Goal: Task Accomplishment & Management: Complete application form

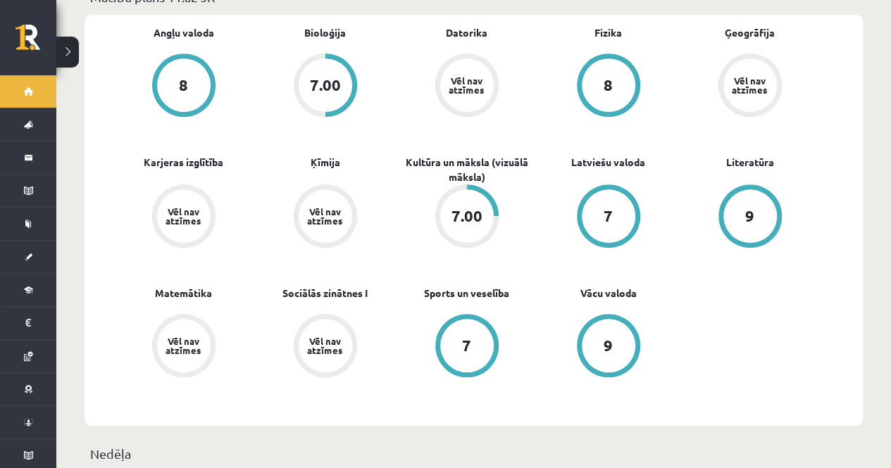
scroll to position [439, 0]
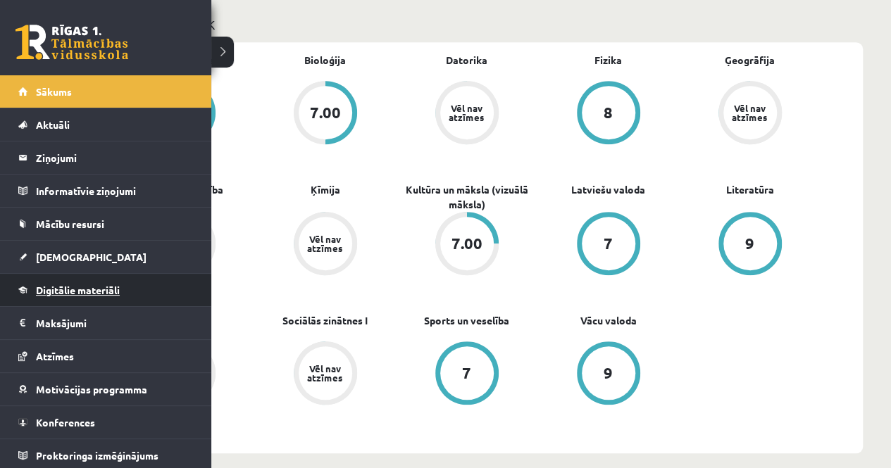
click at [62, 285] on span "Digitālie materiāli" at bounding box center [78, 290] width 84 height 13
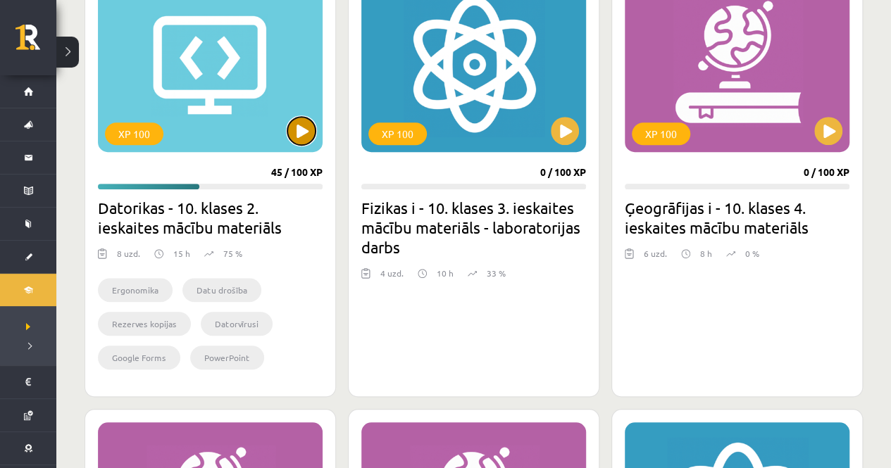
click at [300, 131] on button at bounding box center [301, 131] width 28 height 28
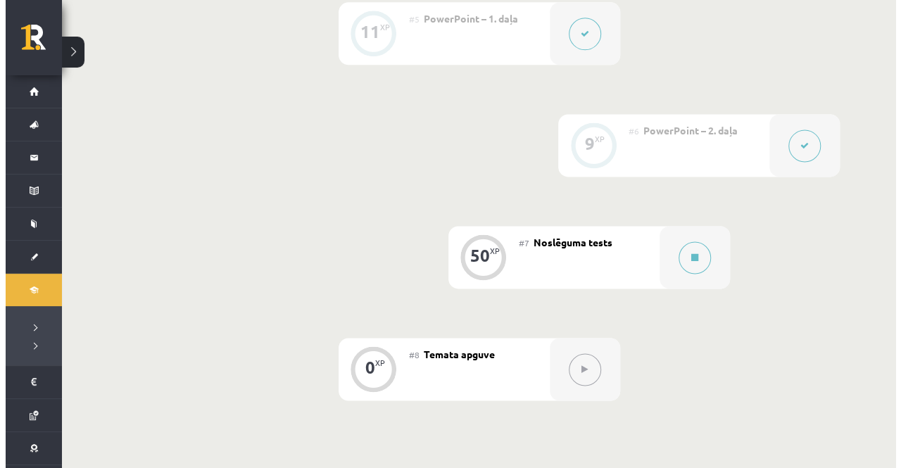
scroll to position [909, 0]
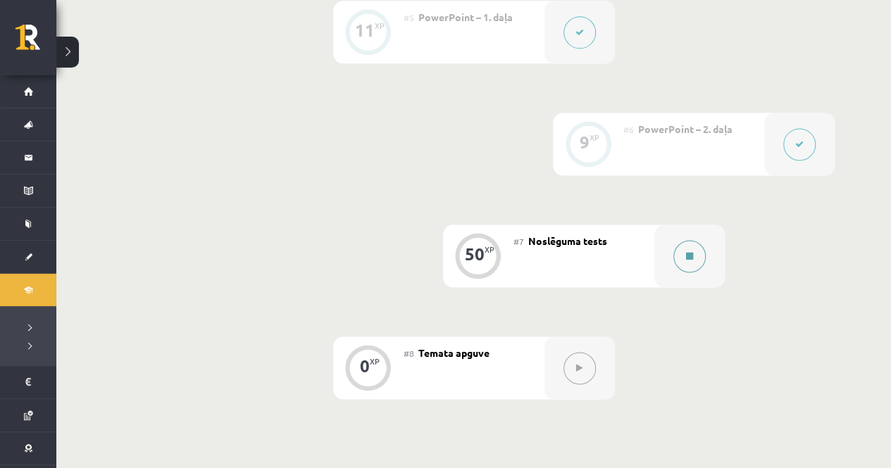
click at [695, 256] on button at bounding box center [689, 256] width 32 height 32
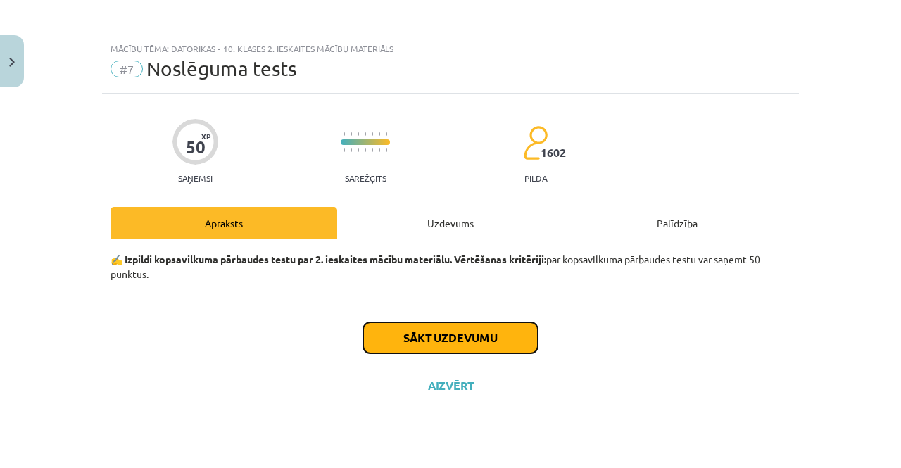
click at [480, 341] on button "Sākt uzdevumu" at bounding box center [450, 337] width 175 height 31
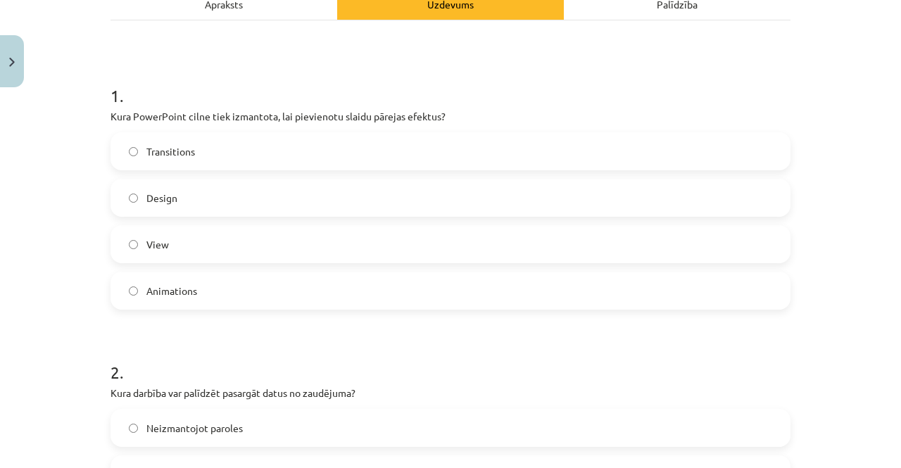
scroll to position [220, 0]
click at [385, 287] on label "Animations" at bounding box center [450, 289] width 677 height 35
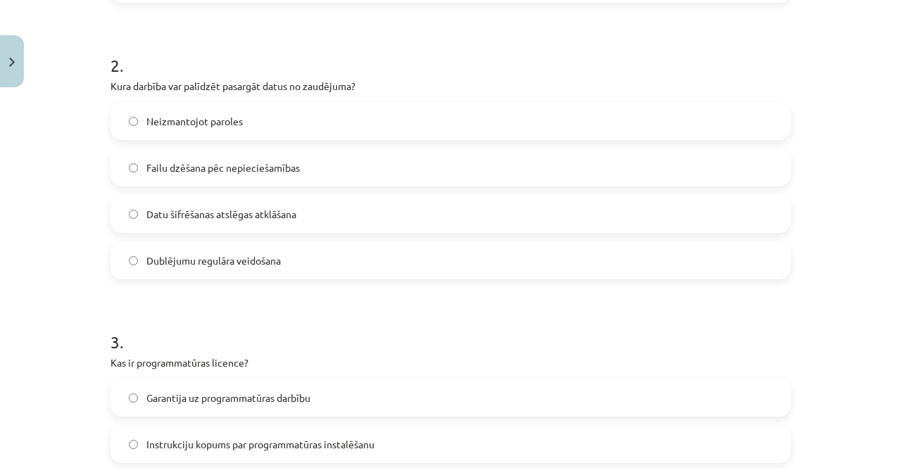
scroll to position [527, 0]
click at [330, 271] on label "Dublējumu regulāra veidošana" at bounding box center [450, 259] width 677 height 35
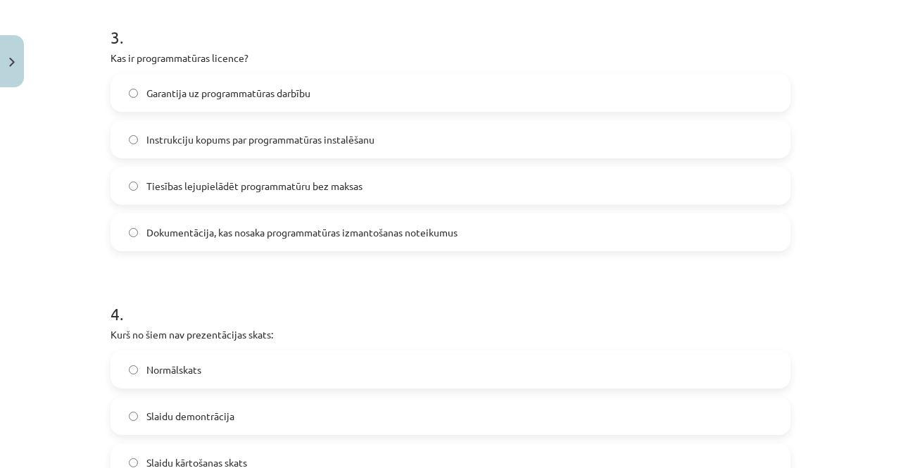
scroll to position [831, 0]
click at [173, 245] on label "Dokumentācija, kas nosaka programmatūras izmantošanas noteikumus" at bounding box center [450, 232] width 677 height 35
drag, startPoint x: 106, startPoint y: 57, endPoint x: 470, endPoint y: 227, distance: 402.6
click at [470, 227] on div "3 . Kas ir programmatūras licence? Garantija uz programmatūras darbību Instrukc…" at bounding box center [451, 127] width 680 height 249
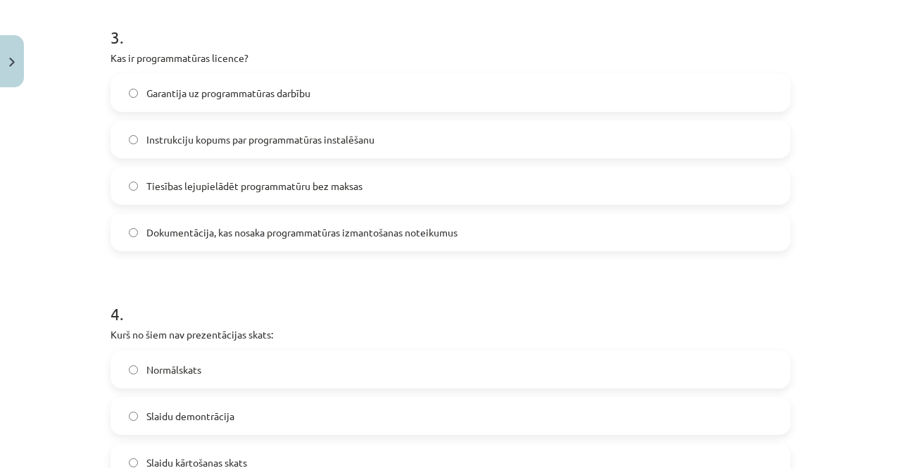
copy div "Kas ir programmatūras licence? Garantija uz programmatūras darbību Instrukciju …"
click at [225, 298] on h1 "4 ." at bounding box center [451, 302] width 680 height 44
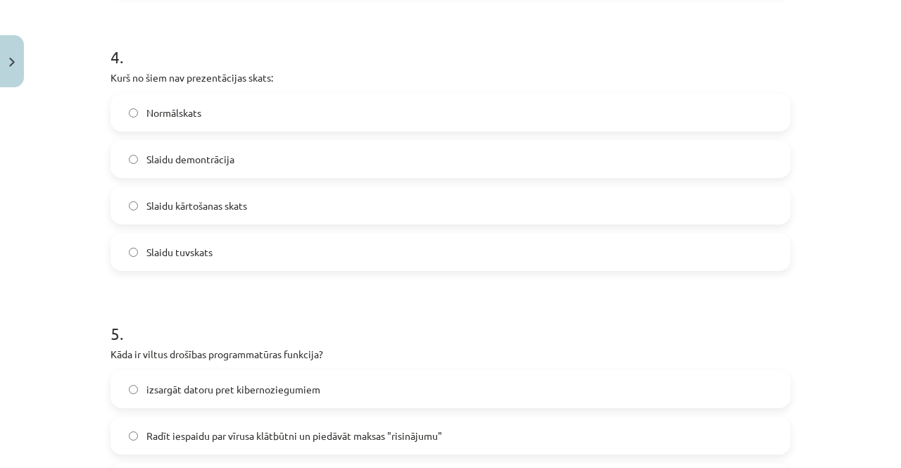
scroll to position [1089, 0]
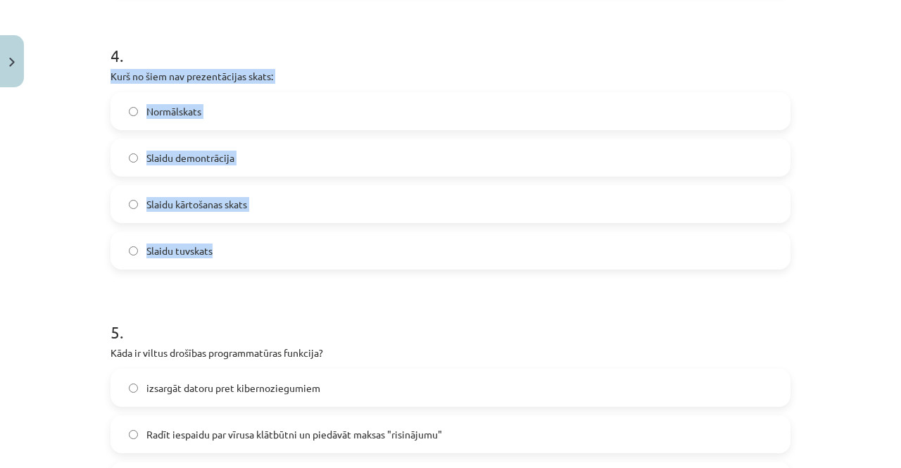
drag, startPoint x: 106, startPoint y: 74, endPoint x: 224, endPoint y: 250, distance: 212.1
click at [224, 250] on div "4 . Kurš no šiem nav prezentācijas skats: Normālskats Slaidu demontrācija Slaid…" at bounding box center [451, 145] width 680 height 249
copy div "Kurš no šiem nav prezentācijas skats: Normālskats Slaidu demontrācija Slaidu kā…"
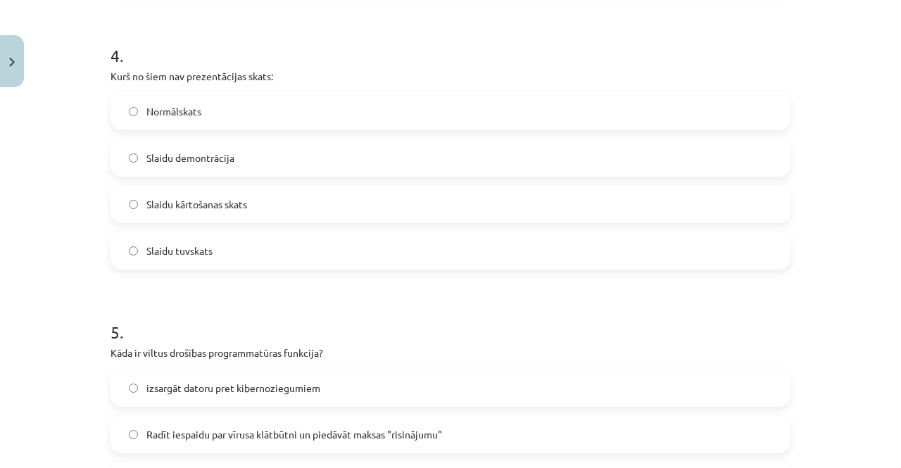
click at [226, 322] on h1 "5 ." at bounding box center [451, 320] width 680 height 44
click at [265, 256] on label "Slaidu tuvskats" at bounding box center [450, 250] width 677 height 35
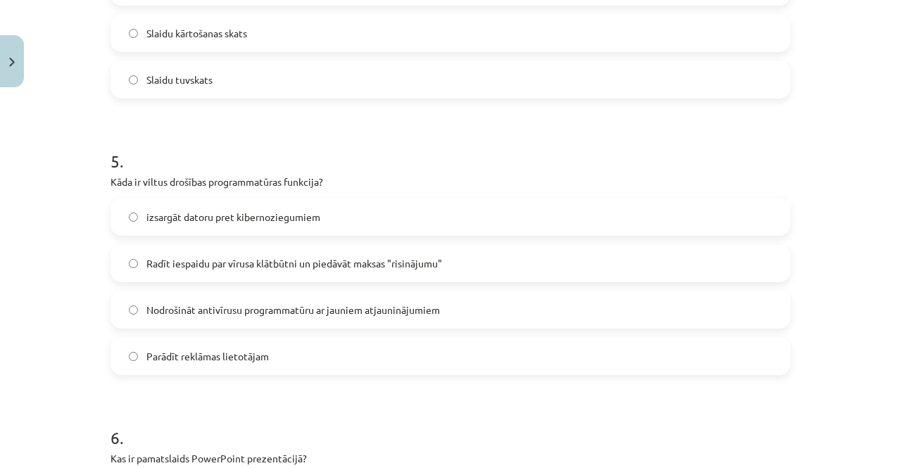
scroll to position [1261, 0]
click at [192, 364] on label "Parādīt reklāmas lietotājam" at bounding box center [450, 355] width 677 height 35
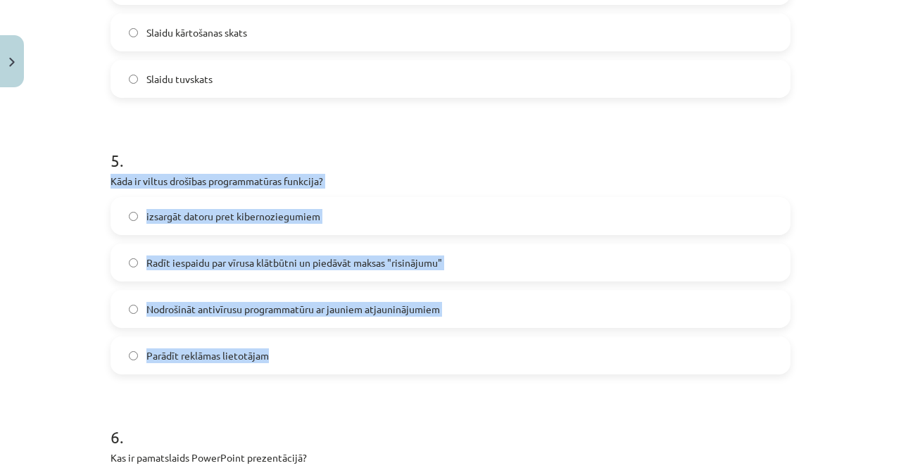
drag, startPoint x: 106, startPoint y: 180, endPoint x: 307, endPoint y: 341, distance: 257.0
click at [307, 341] on div "5 . Kāda ir viltus drošības programmatūras funkcija? izsargāt datoru pret kiber…" at bounding box center [451, 250] width 680 height 249
click at [424, 259] on span "Radīt iespaidu par vīrusa klātbūtni un piedāvāt maksas "risinājumu"" at bounding box center [294, 263] width 296 height 15
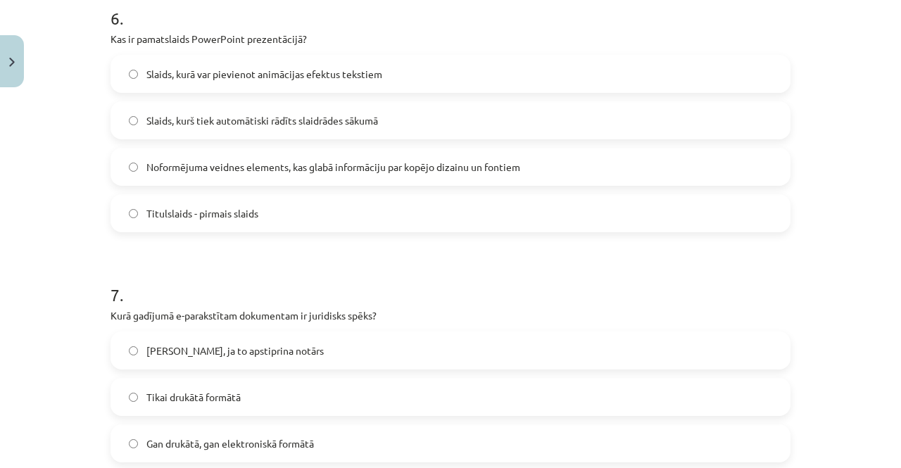
scroll to position [1681, 0]
click at [390, 158] on span "Noformējuma veidnes elements, kas glabā informāciju par kopējo dizainu un fonti…" at bounding box center [333, 165] width 374 height 15
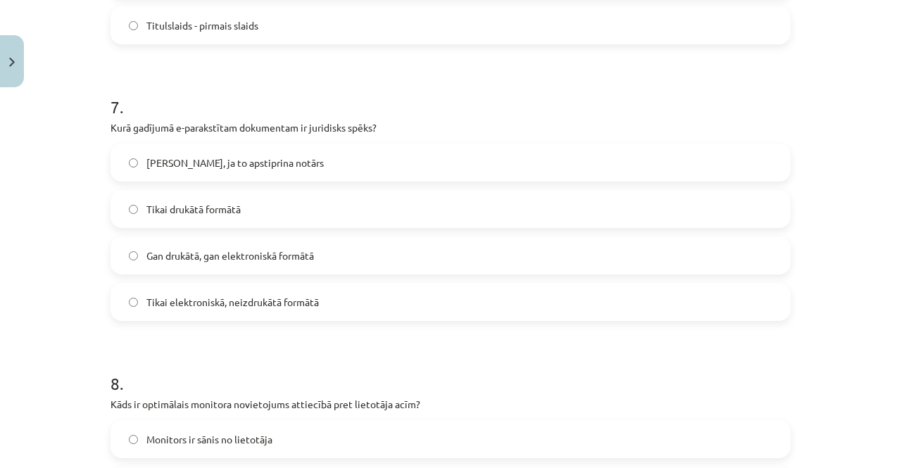
scroll to position [1870, 0]
click at [212, 259] on span "Gan drukātā, gan elektroniskā formātā" at bounding box center [230, 253] width 168 height 15
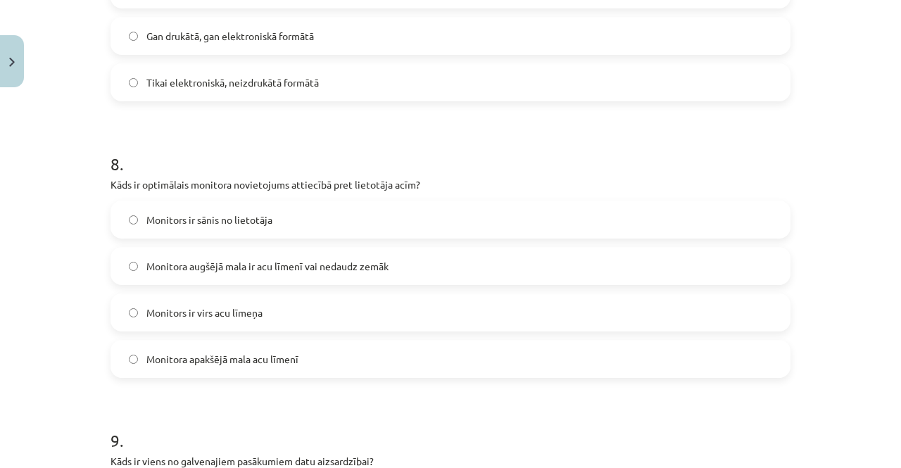
scroll to position [2162, 0]
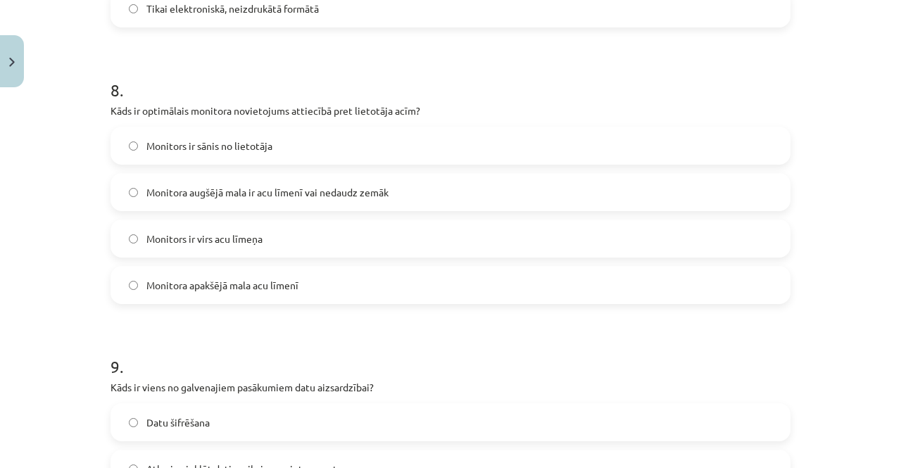
click at [204, 197] on span "Monitora augšējā mala ir acu līmenī vai nedaudz zemāk" at bounding box center [267, 192] width 242 height 15
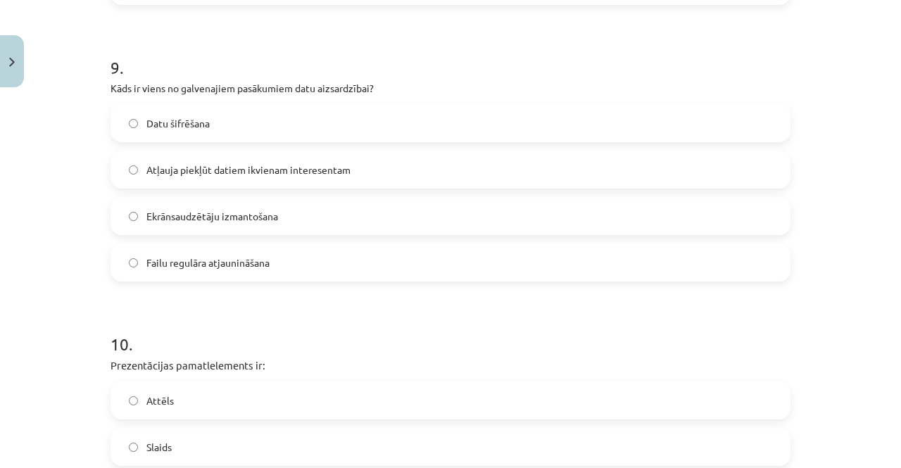
scroll to position [2476, 0]
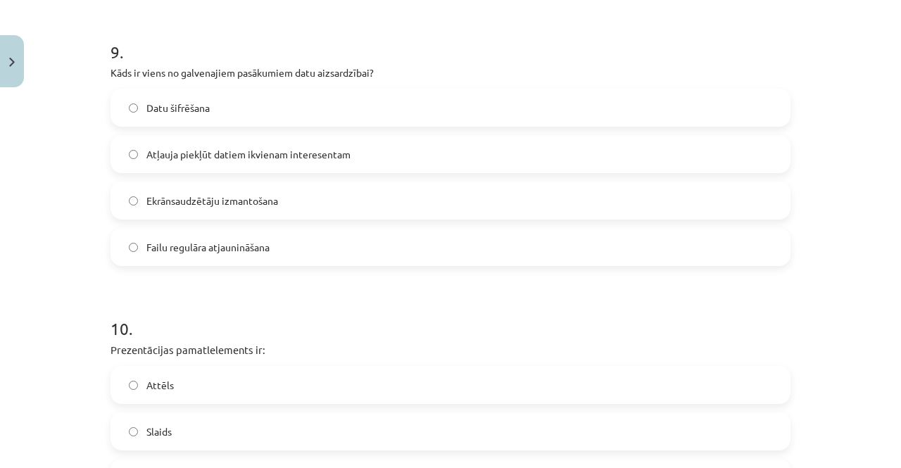
click at [207, 105] on label "Datu šifrēšana" at bounding box center [450, 107] width 677 height 35
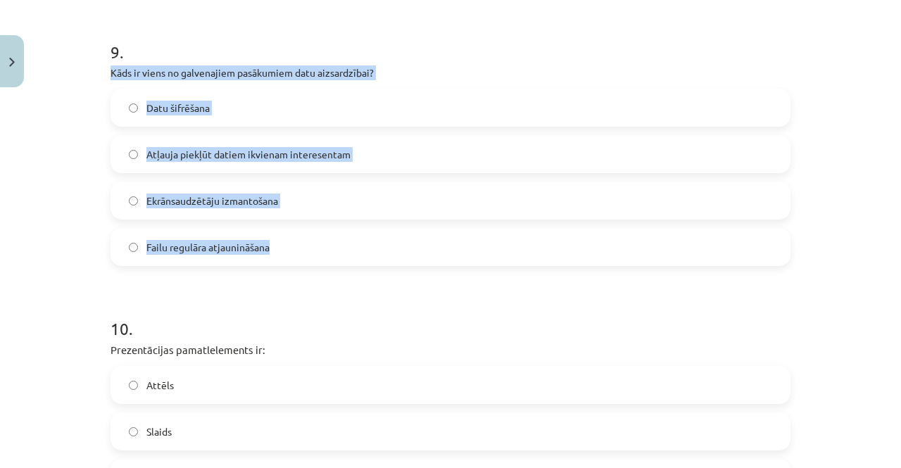
drag, startPoint x: 106, startPoint y: 73, endPoint x: 297, endPoint y: 241, distance: 254.9
click at [297, 241] on div "9 . Kāds ir viens no galvenajiem pasākumiem datu aizsardzībai? Datu šifrēšana A…" at bounding box center [451, 142] width 680 height 249
copy div "Kāds ir viens no galvenajiem pasākumiem datu aizsardzībai? Datu šifrēšana Atļau…"
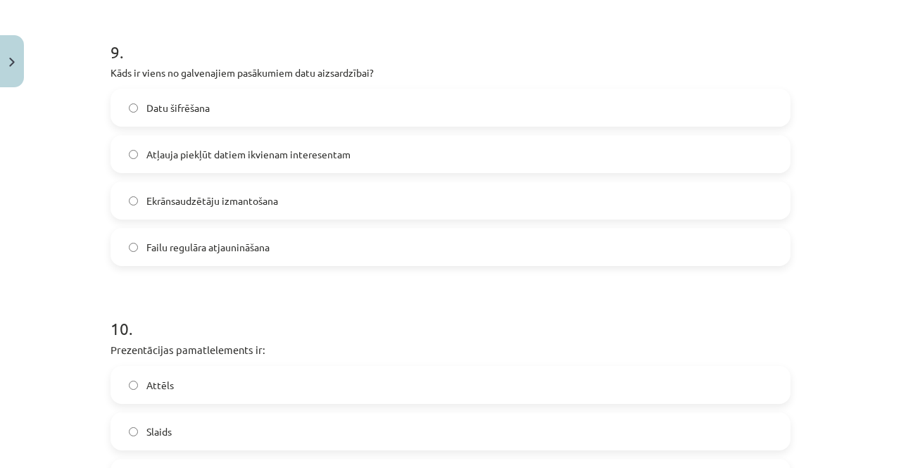
drag, startPoint x: 0, startPoint y: 344, endPoint x: 28, endPoint y: 337, distance: 29.0
click at [28, 337] on div "Mācību tēma: Datorikas - 10. klases 2. ieskaites mācību materiāls #7 Noslēguma …" at bounding box center [450, 234] width 901 height 468
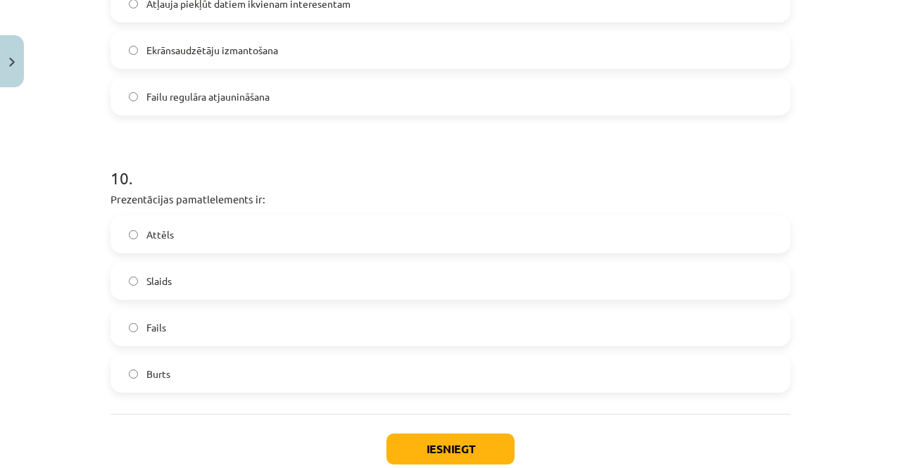
scroll to position [2629, 0]
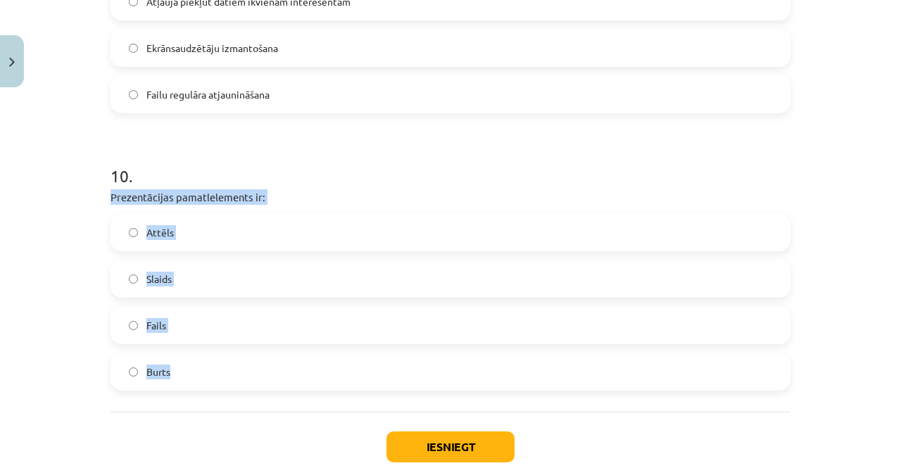
drag, startPoint x: 107, startPoint y: 198, endPoint x: 289, endPoint y: 398, distance: 270.6
copy div "Prezentācijas pamatlelements ir: Attēls Slaids Fails Burts"
click at [210, 275] on label "Slaids" at bounding box center [450, 278] width 677 height 35
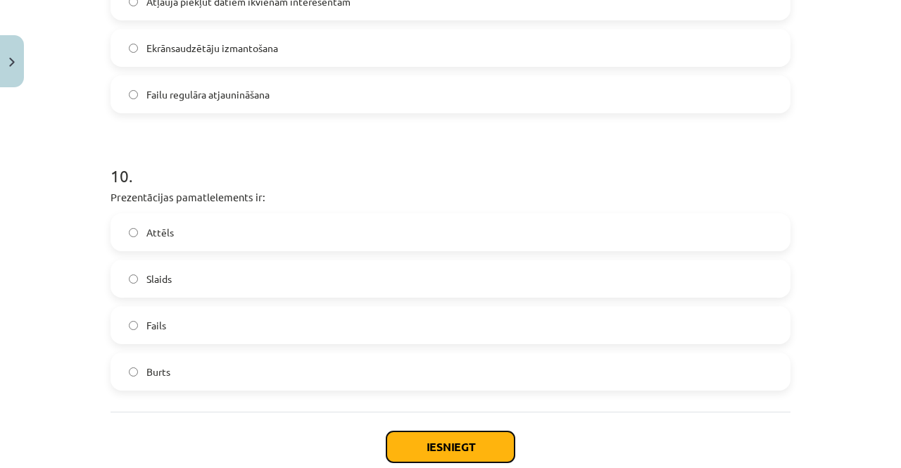
click at [460, 446] on button "Iesniegt" at bounding box center [451, 447] width 128 height 31
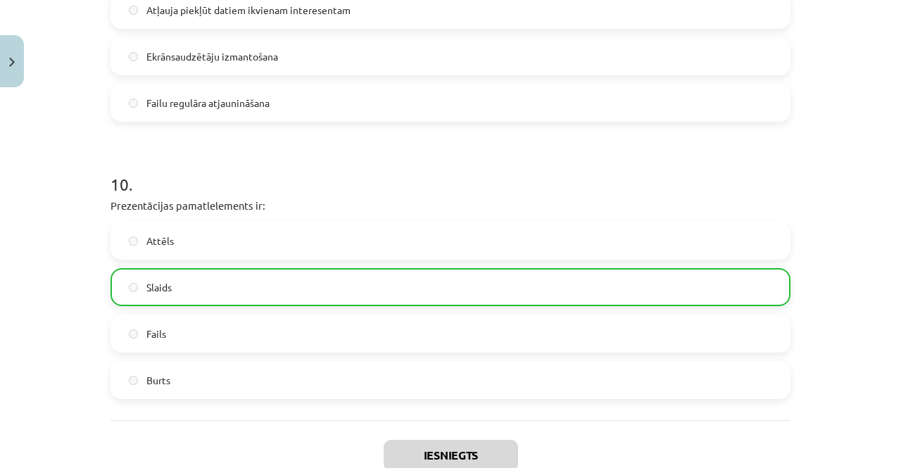
scroll to position [2759, 0]
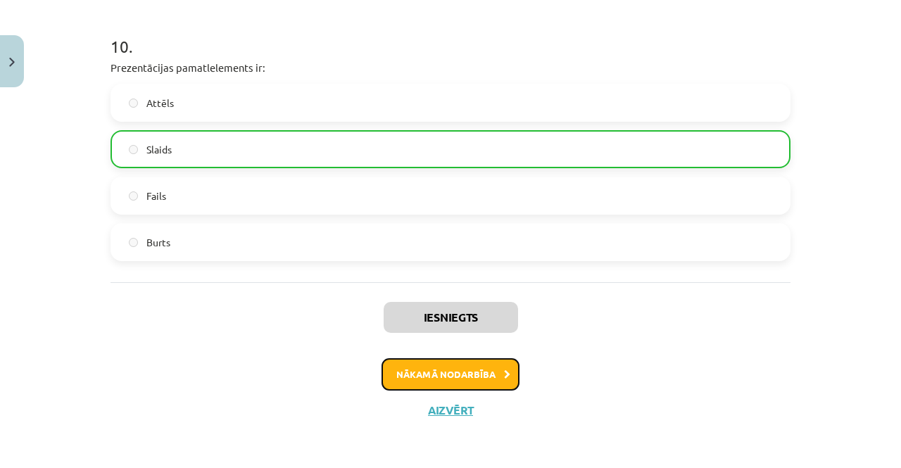
click at [493, 376] on button "Nākamā nodarbība" at bounding box center [451, 374] width 138 height 32
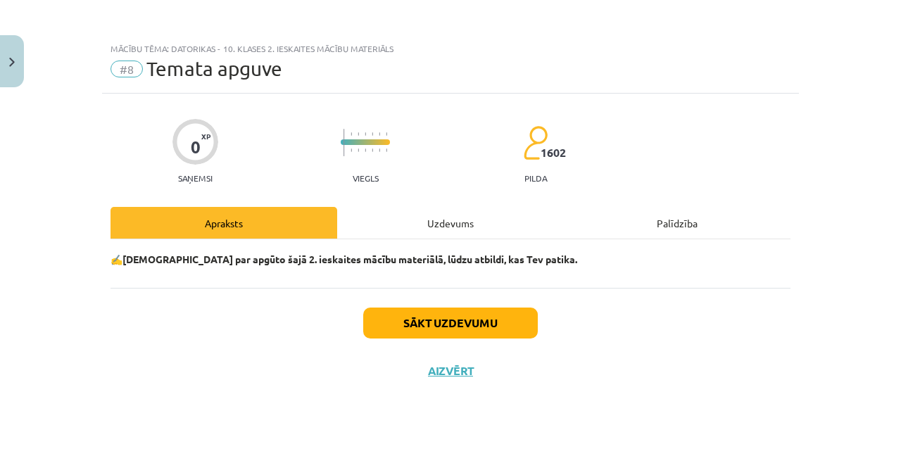
scroll to position [0, 0]
click at [501, 318] on button "Sākt uzdevumu" at bounding box center [450, 323] width 175 height 31
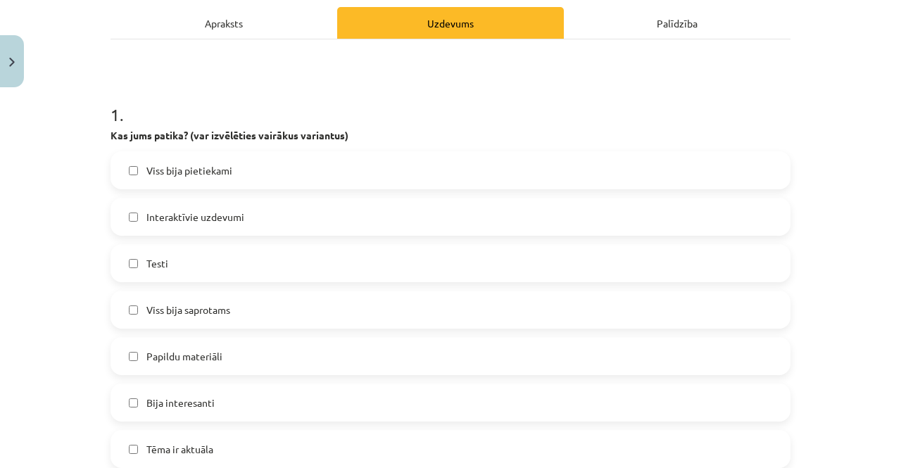
scroll to position [217, 0]
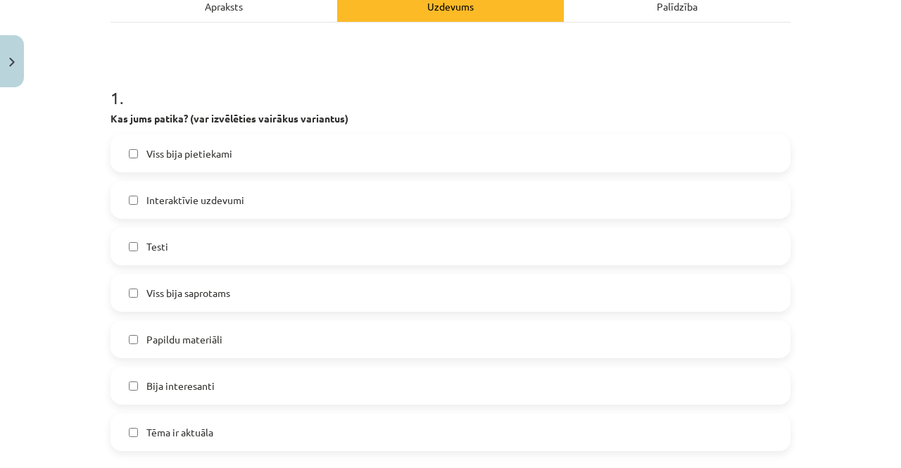
click at [383, 151] on label "Viss bija pietiekami" at bounding box center [450, 153] width 677 height 35
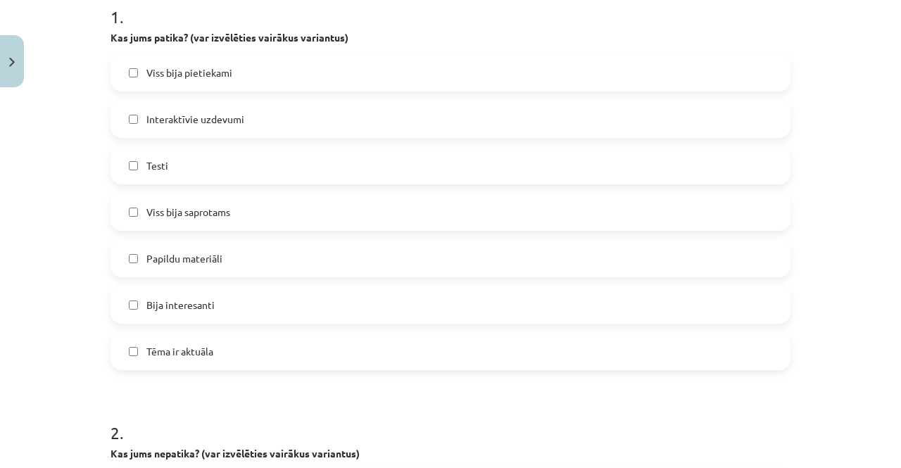
scroll to position [318, 0]
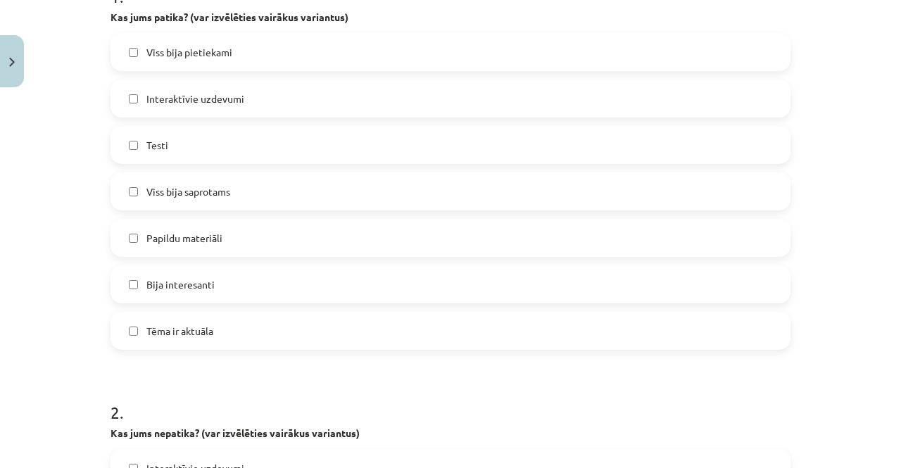
click at [191, 280] on span "Bija interesanti" at bounding box center [180, 284] width 68 height 15
click at [176, 175] on label "Viss bija saprotams" at bounding box center [450, 191] width 677 height 35
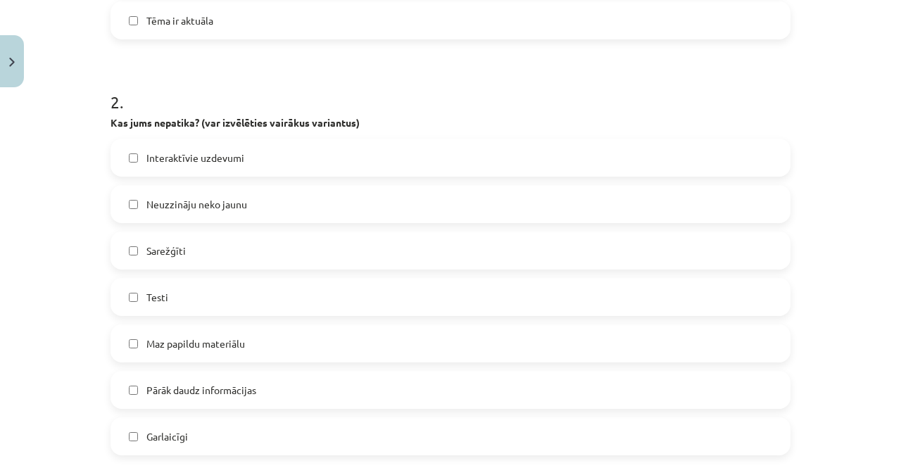
scroll to position [622, 0]
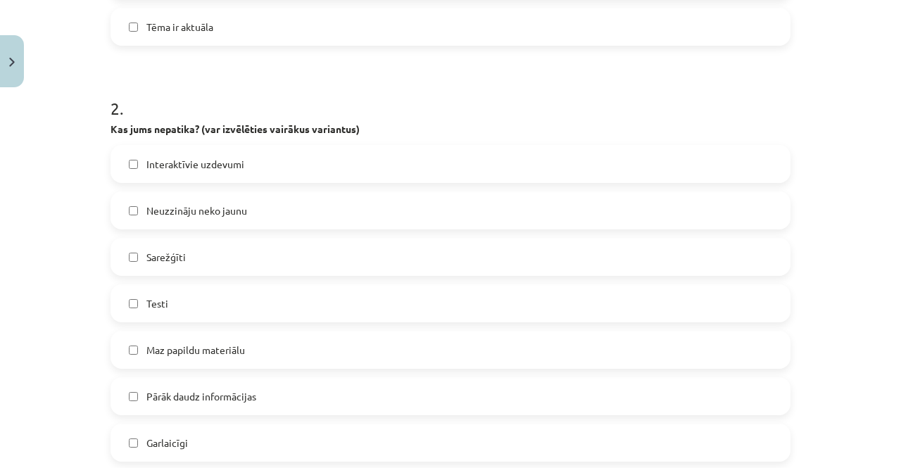
click at [268, 21] on label "Tēma ir aktuāla" at bounding box center [450, 26] width 677 height 35
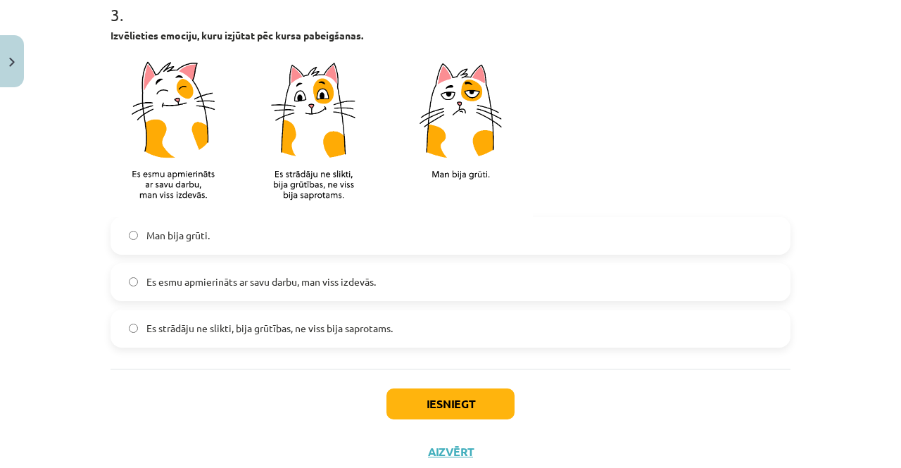
scroll to position [1146, 0]
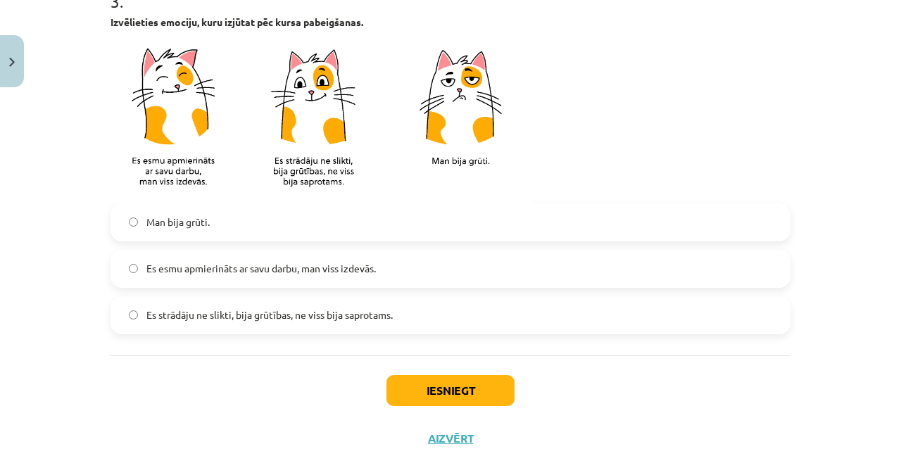
click at [200, 275] on span "Es esmu apmierināts ar savu darbu, man viss izdevās." at bounding box center [261, 268] width 230 height 15
click at [456, 391] on button "Iesniegt" at bounding box center [451, 390] width 128 height 31
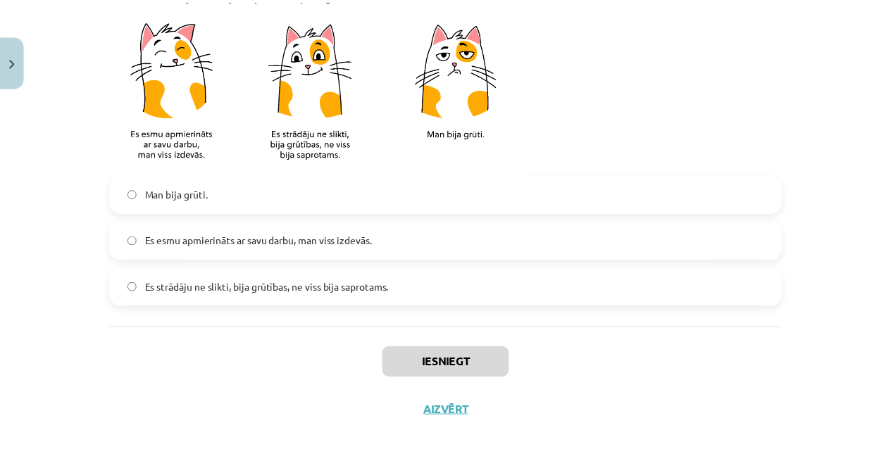
scroll to position [877, 0]
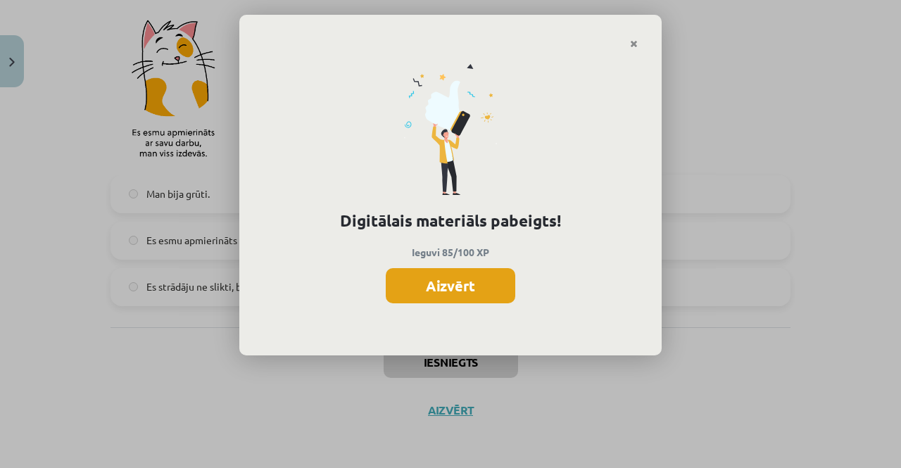
click at [475, 282] on button "Aizvērt" at bounding box center [451, 285] width 130 height 35
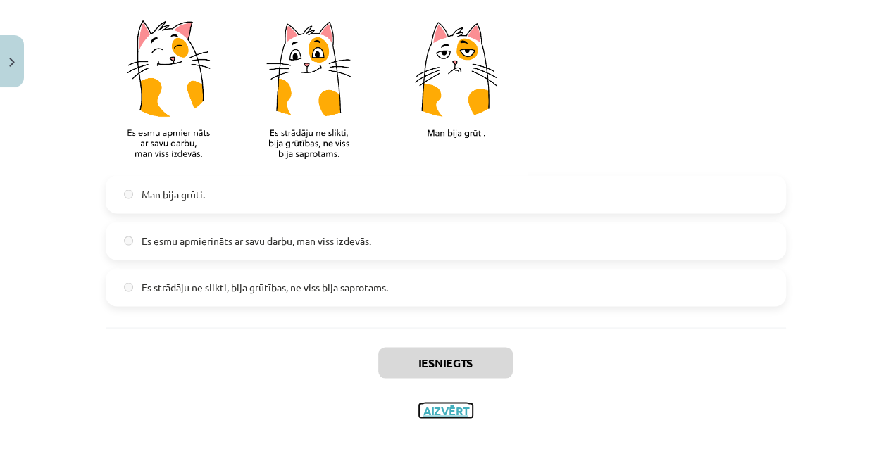
click at [441, 413] on button "Aizvērt" at bounding box center [446, 410] width 54 height 14
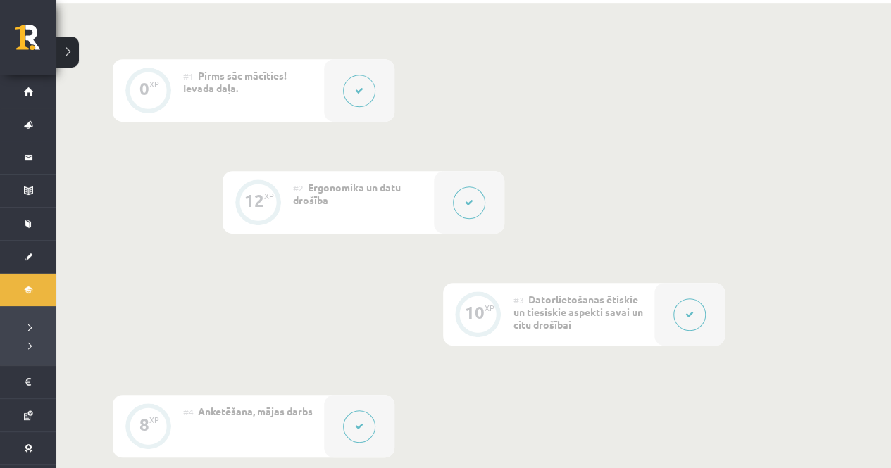
scroll to position [370, 0]
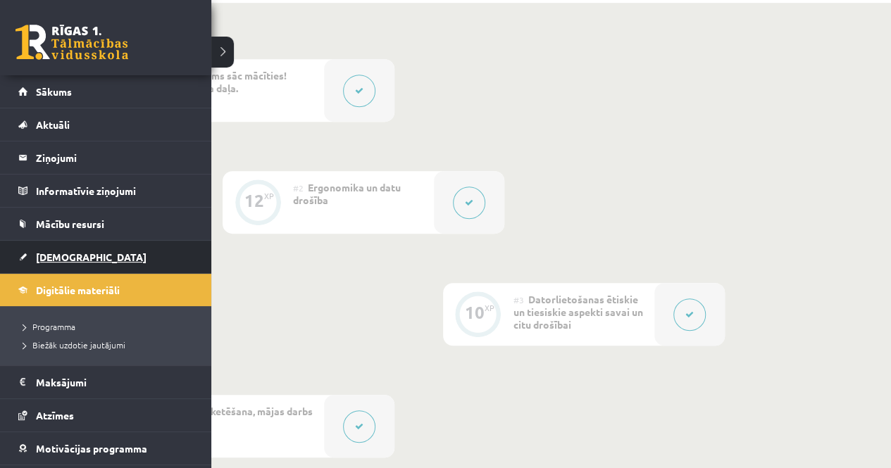
click at [30, 250] on link "[DEMOGRAPHIC_DATA]" at bounding box center [105, 257] width 175 height 32
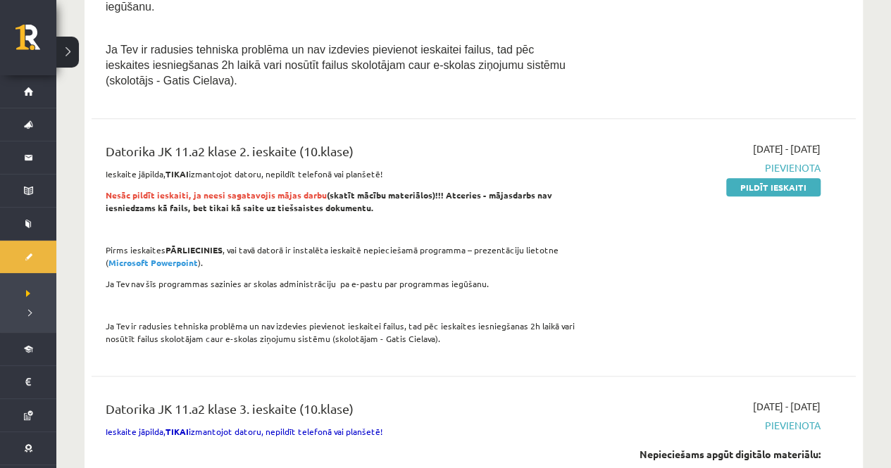
scroll to position [407, 0]
click at [785, 179] on link "Pildīt ieskaiti" at bounding box center [773, 188] width 94 height 18
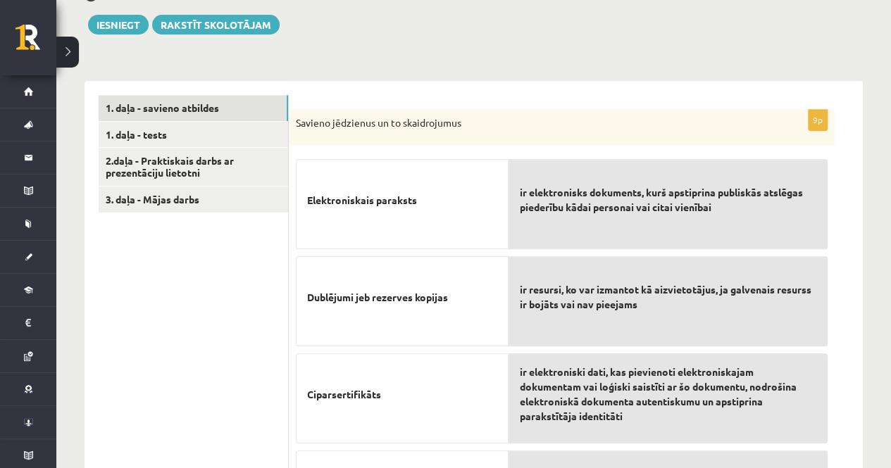
scroll to position [315, 0]
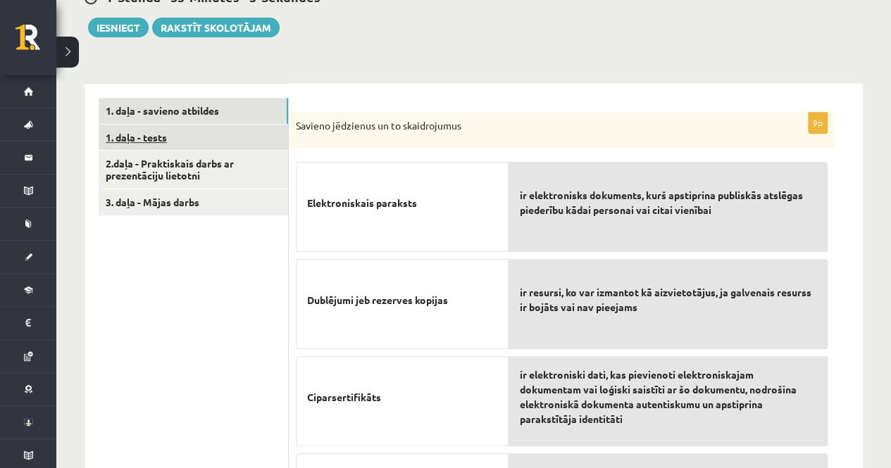
click at [146, 130] on link "1. daļa - tests" at bounding box center [193, 138] width 189 height 26
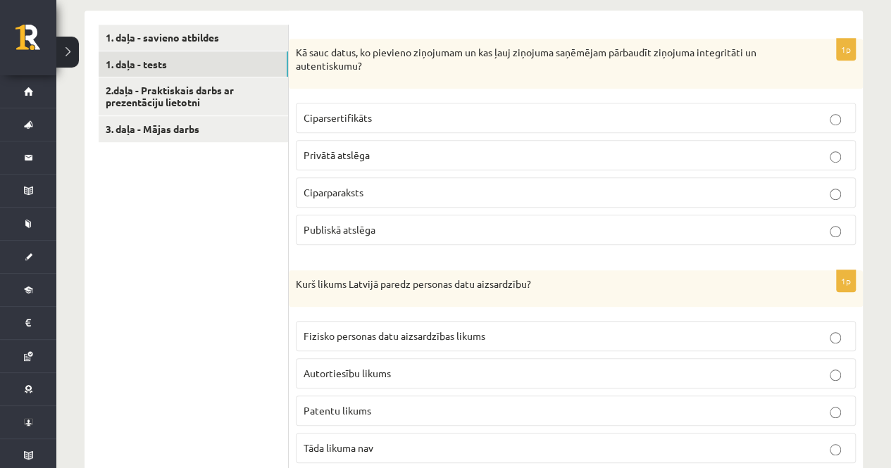
scroll to position [382, 0]
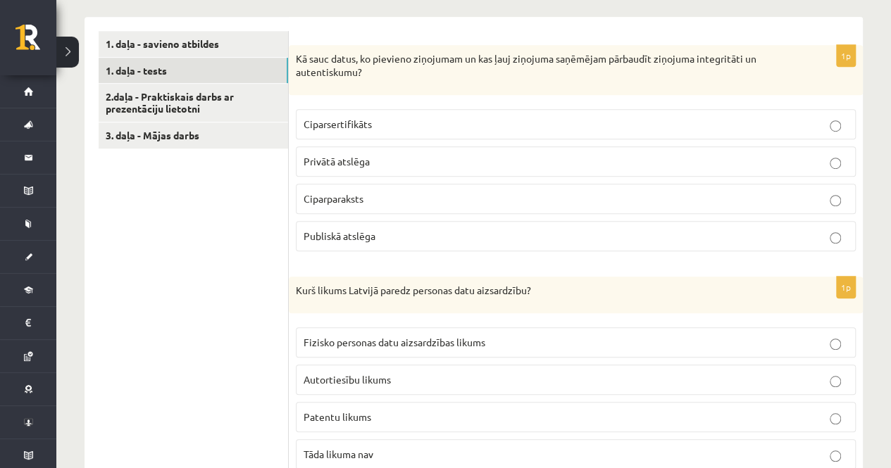
click at [408, 381] on p "Autortiesību likums" at bounding box center [575, 379] width 544 height 15
click at [391, 192] on p "Ciparparaksts" at bounding box center [575, 199] width 544 height 15
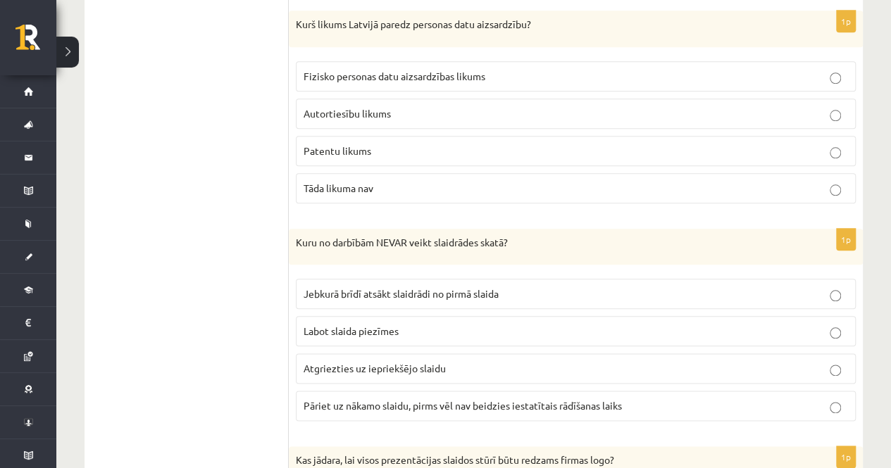
scroll to position [649, 0]
click at [416, 75] on span "Fizisko personas datu aizsardzības likums" at bounding box center [394, 75] width 182 height 13
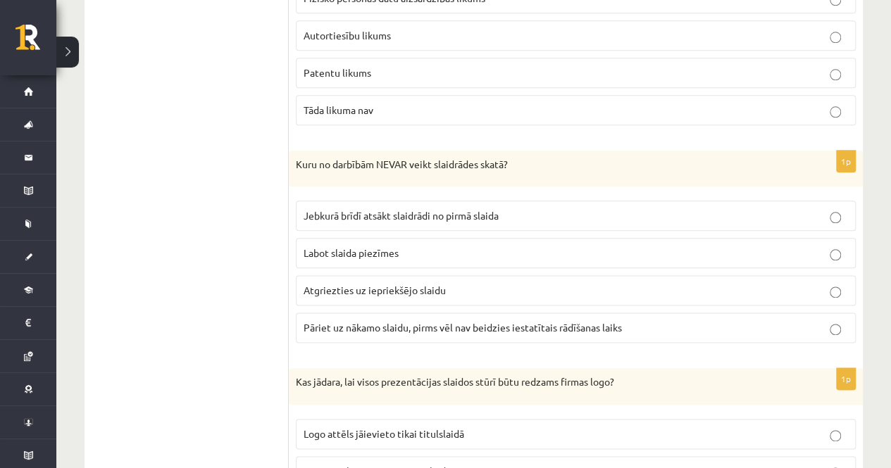
scroll to position [729, 0]
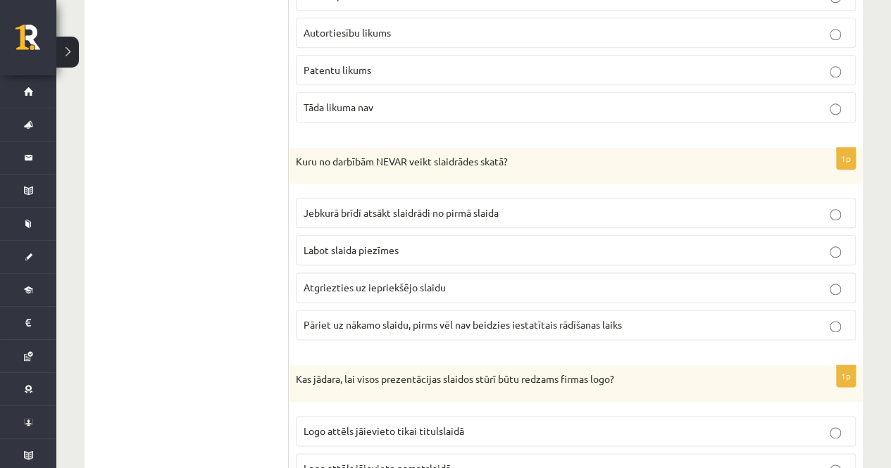
click at [449, 235] on label "Labot slaida piezīmes" at bounding box center [576, 250] width 560 height 30
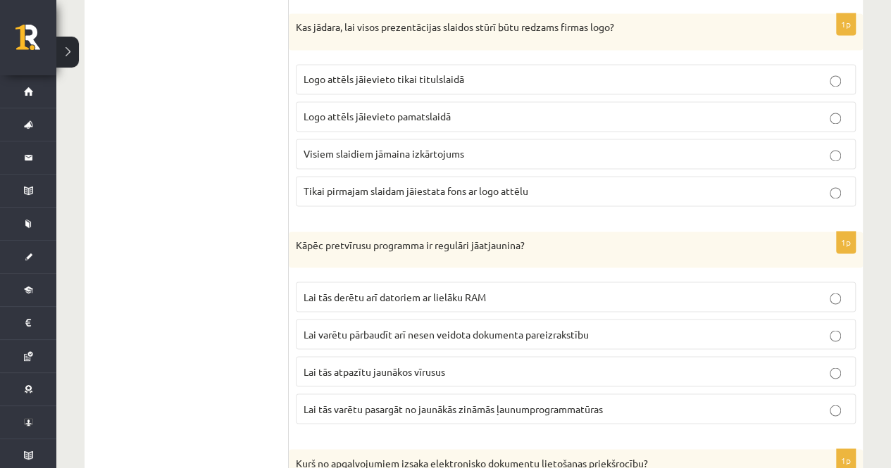
scroll to position [1081, 0]
click at [475, 111] on p "Logo attēls jāievieto pamatslaidā" at bounding box center [575, 117] width 544 height 15
click at [372, 403] on span "Lai tās varētu pasargāt no jaunākās zināmās ļaunumprogrammatūras" at bounding box center [452, 409] width 299 height 13
click at [351, 369] on p "Lai tās atpazītu jaunākos vīrusus" at bounding box center [575, 372] width 544 height 15
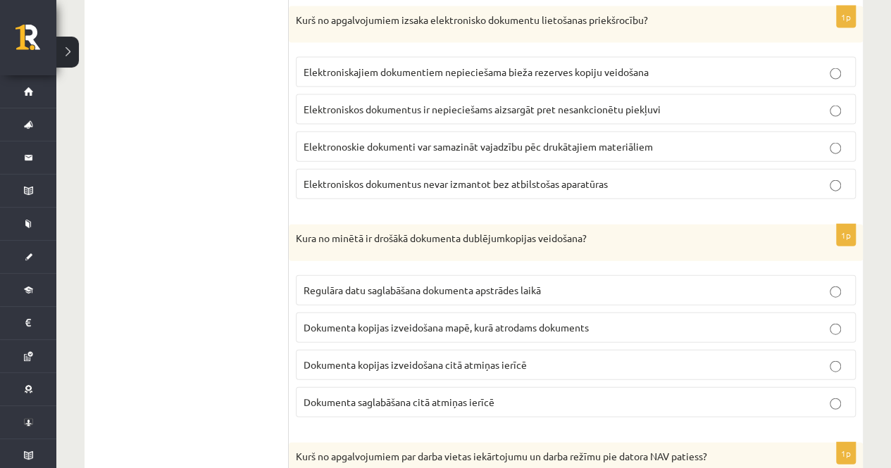
scroll to position [1524, 0]
click at [464, 141] on span "Elektronoskie dokumenti var samazināt vajadzību pēc drukātajiem materiāliem" at bounding box center [477, 147] width 349 height 13
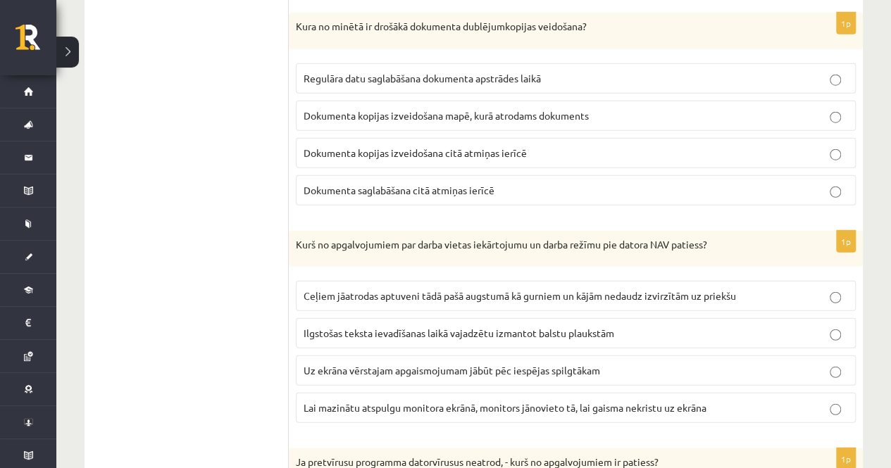
scroll to position [1737, 0]
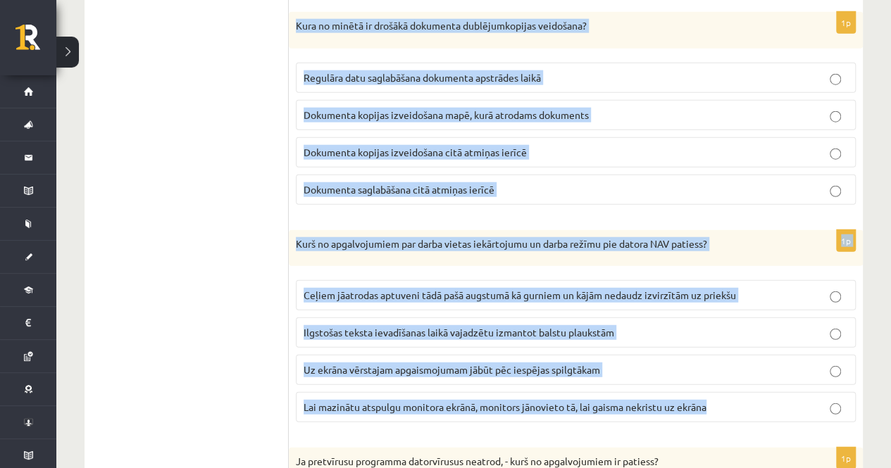
drag, startPoint x: 298, startPoint y: 15, endPoint x: 733, endPoint y: 403, distance: 583.0
click at [733, 403] on form "1p Kā sauc datus, ko pievieno ziņojumam un kas ļauj ziņojuma saņēmējam pārbaudī…" at bounding box center [576, 454] width 546 height 3556
copy form "Kura no minētā ir drošākā dokumenta dublējumkopijas veidošana? Regulāra datu sa…"
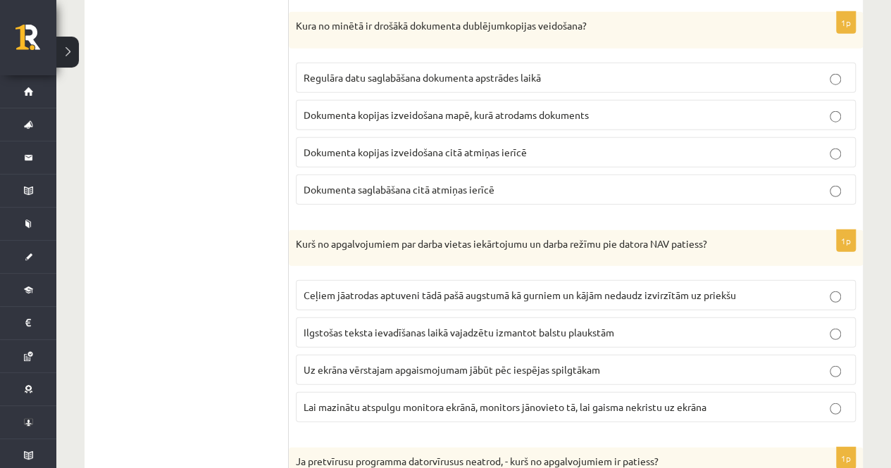
click at [263, 295] on ul "1. daļa - savieno atbildes 1. daļa - tests 2.daļa - Praktiskais darbs ar prezen…" at bounding box center [194, 454] width 190 height 3556
click at [395, 146] on p "Dokumenta kopijas izveidošana citā atmiņas ierīcē" at bounding box center [575, 152] width 544 height 15
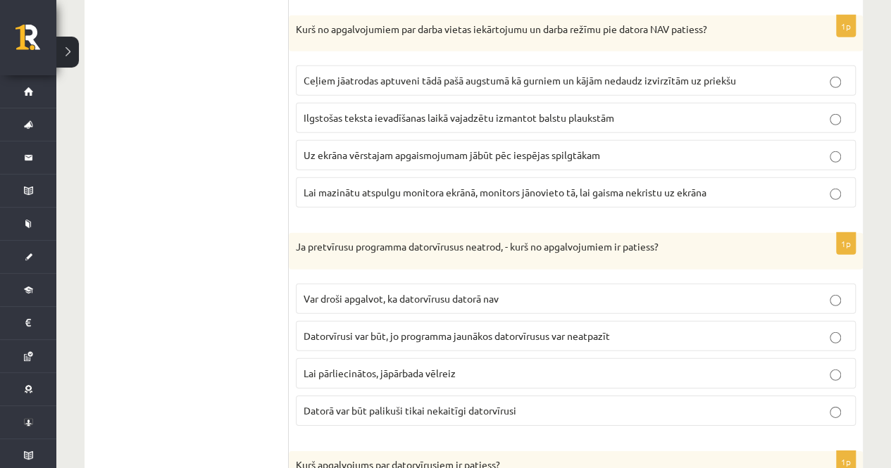
scroll to position [1951, 0]
click at [410, 149] on span "Uz ekrāna vērstajam apgaismojumam jābūt pēc iespējas spilgtākam" at bounding box center [451, 155] width 296 height 13
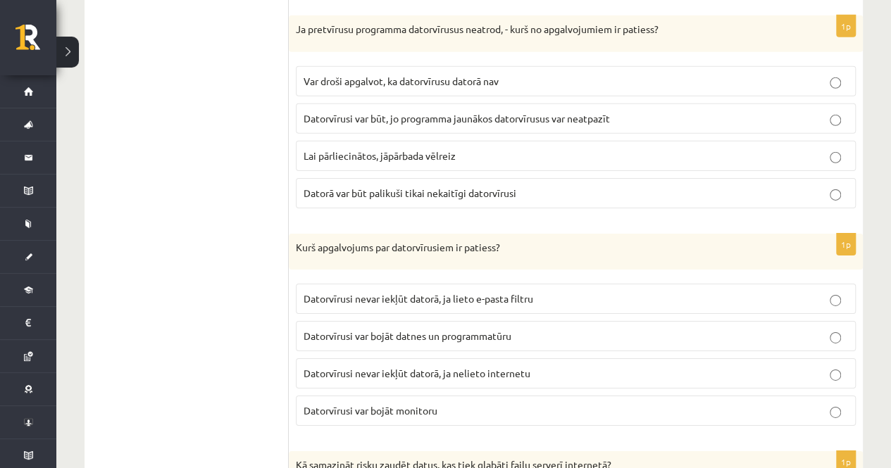
scroll to position [2171, 0]
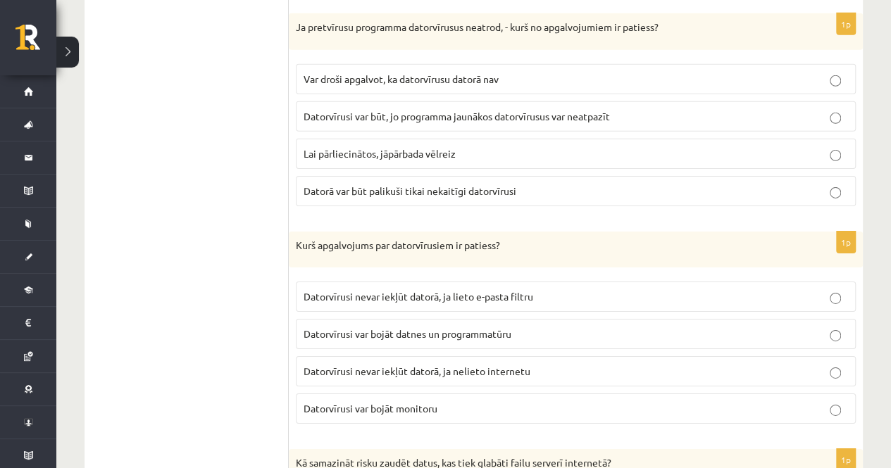
click at [313, 110] on span "Datorvīrusi var būt, jo programma jaunākos datorvīrusus var neatpazīt" at bounding box center [456, 116] width 306 height 13
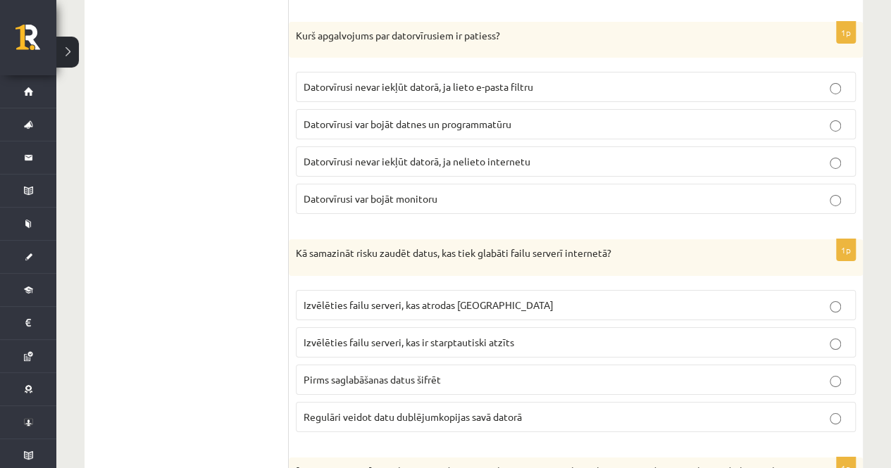
scroll to position [2388, 0]
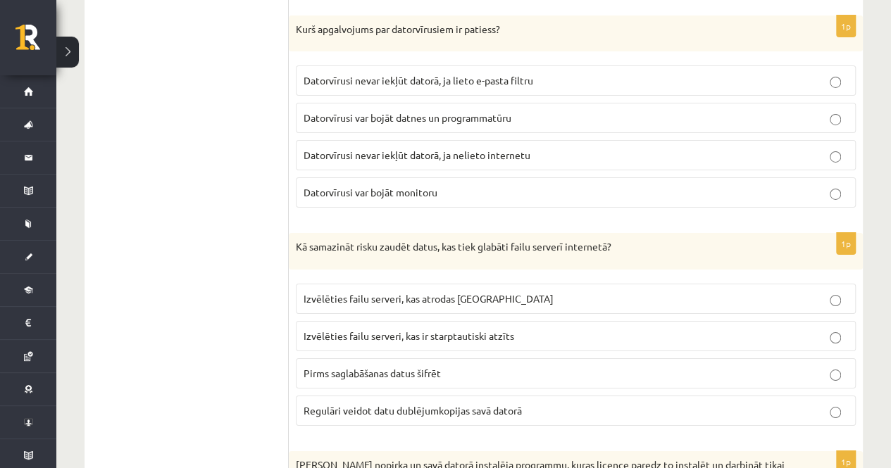
click at [351, 111] on p "Datorvīrusi var bojāt datnes un programmatūru" at bounding box center [575, 118] width 544 height 15
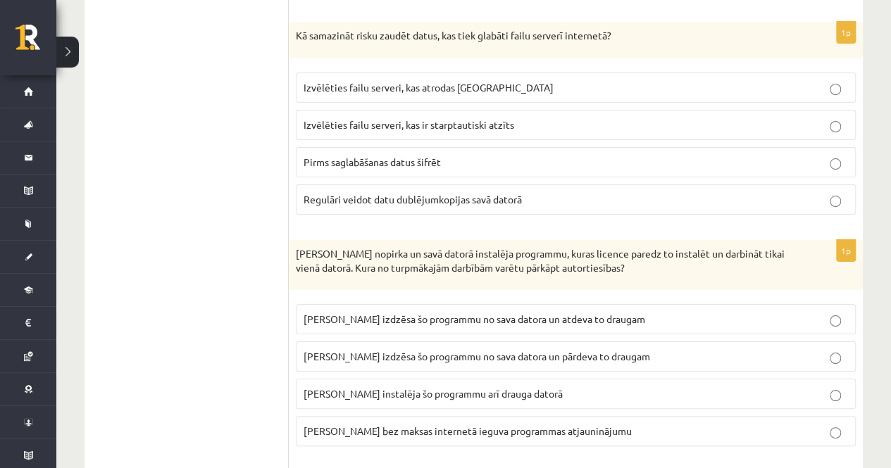
scroll to position [2600, 0]
click at [315, 192] on span "Regulāri veidot datu dublējumkopijas savā datorā" at bounding box center [412, 198] width 218 height 13
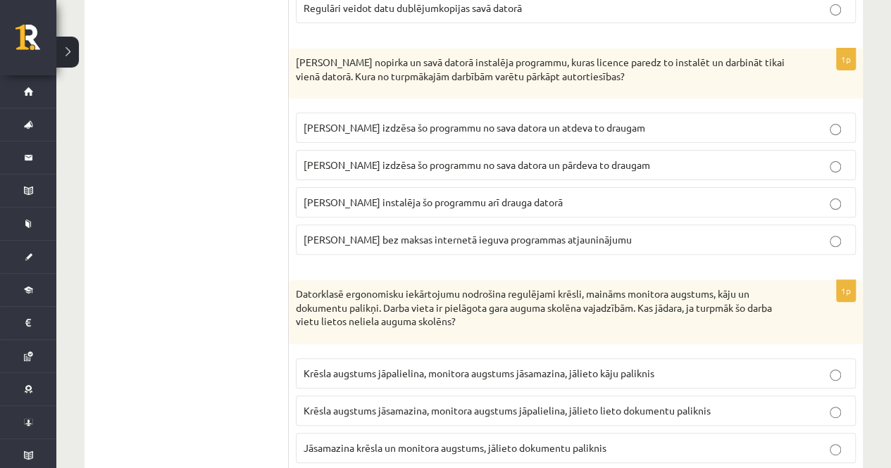
scroll to position [2788, 0]
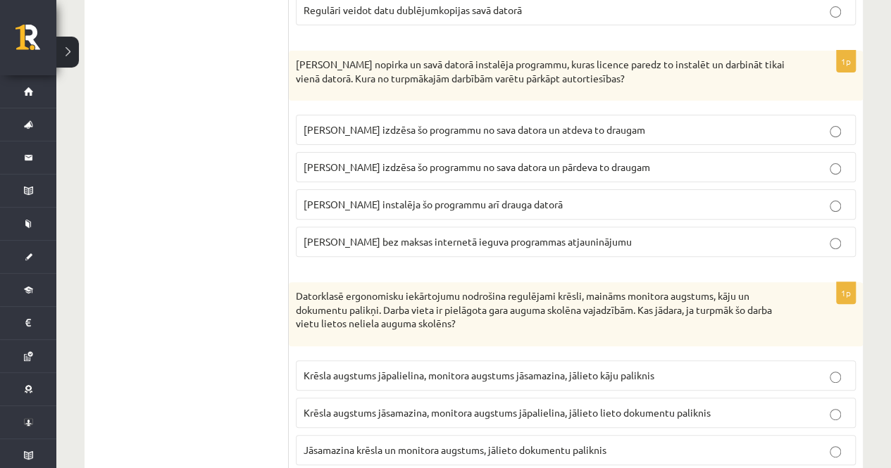
click at [346, 197] on p "Ivars instalēja šo programmu arī drauga datorā" at bounding box center [575, 204] width 544 height 15
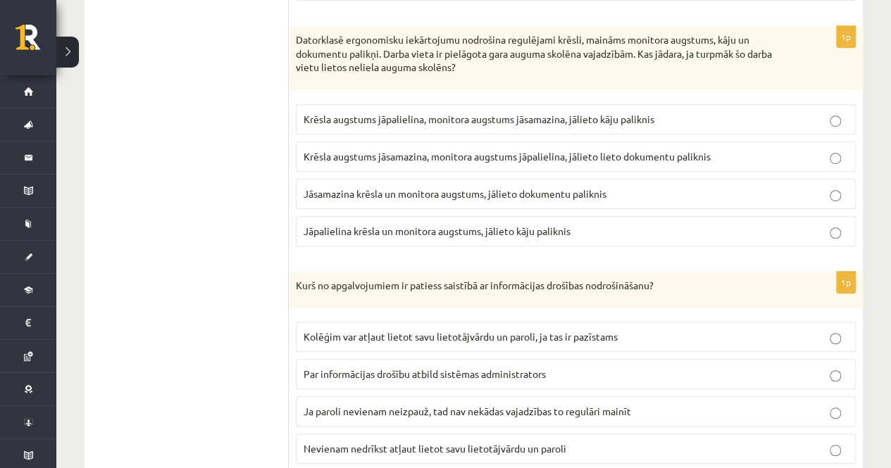
scroll to position [3047, 0]
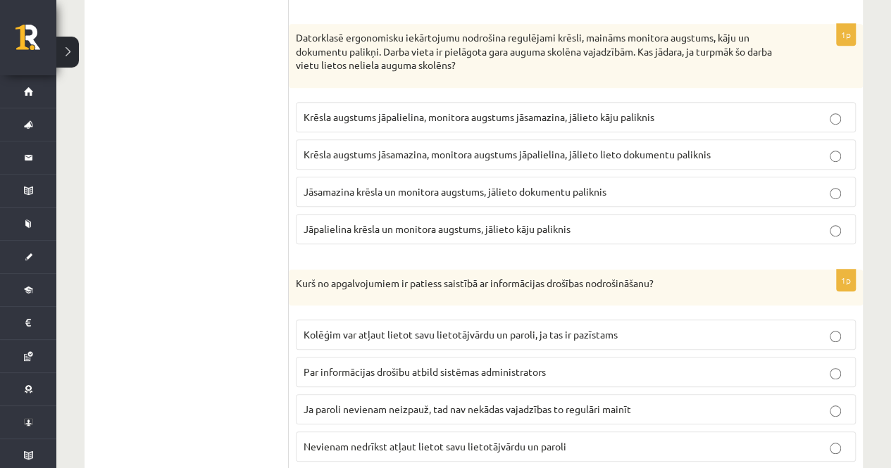
click at [541, 185] on span "Jāsamazina krēsla un monitora augstums, jālieto dokumentu paliknis" at bounding box center [454, 191] width 303 height 13
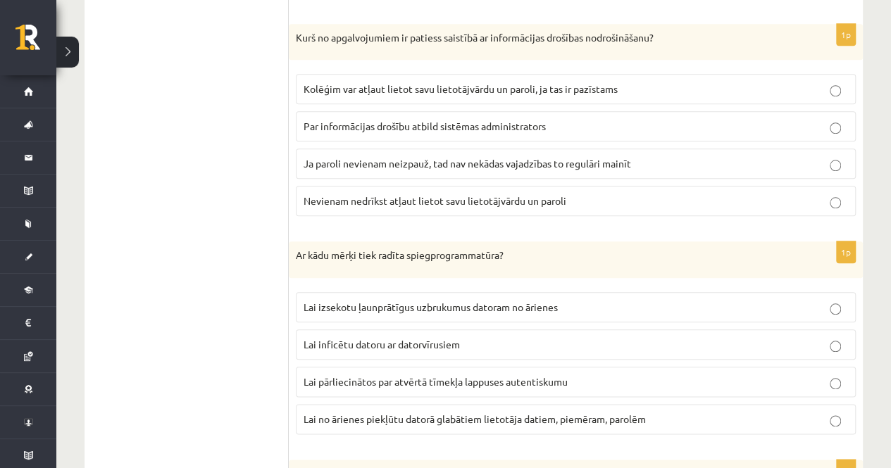
scroll to position [3293, 0]
click at [529, 194] on span "Nevienam nedrīkst atļaut lietot savu lietotājvārdu un paroli" at bounding box center [434, 200] width 263 height 13
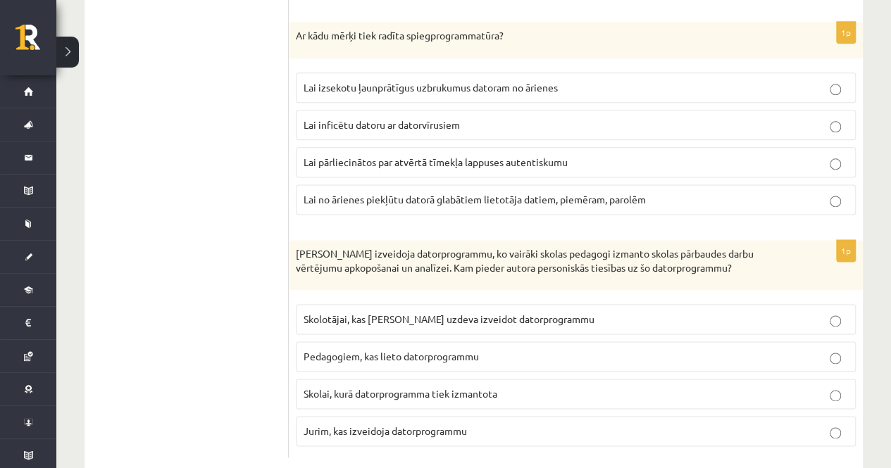
scroll to position [3511, 0]
click at [386, 194] on span "Lai no ārienes piekļūtu datorā glabātiem lietotāja datiem, piemēram, parolēm" at bounding box center [474, 200] width 342 height 13
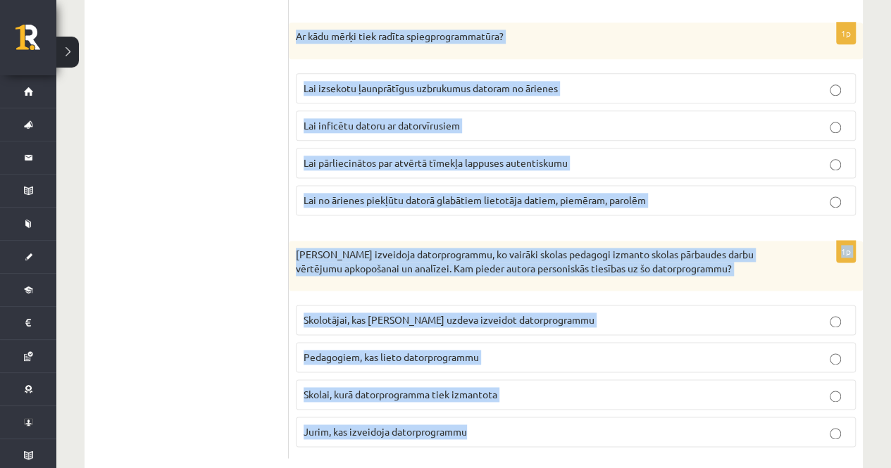
drag, startPoint x: 296, startPoint y: 14, endPoint x: 566, endPoint y: 411, distance: 480.0
copy form "Ar kādu mērķi tiek radīta spiegprogrammatūra? Lai izsekotu ļaunprātīgus uzbruku…"
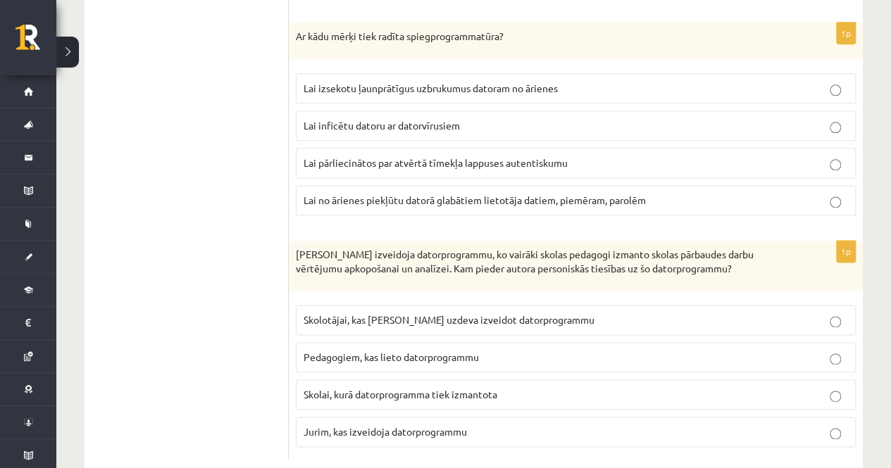
click at [389, 417] on label "Jurim, kas izveidoja datorprogrammu" at bounding box center [576, 432] width 560 height 30
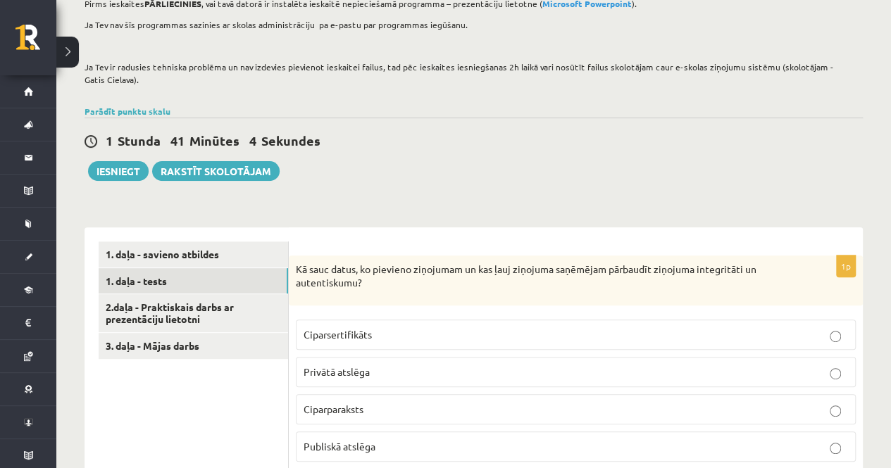
scroll to position [166, 0]
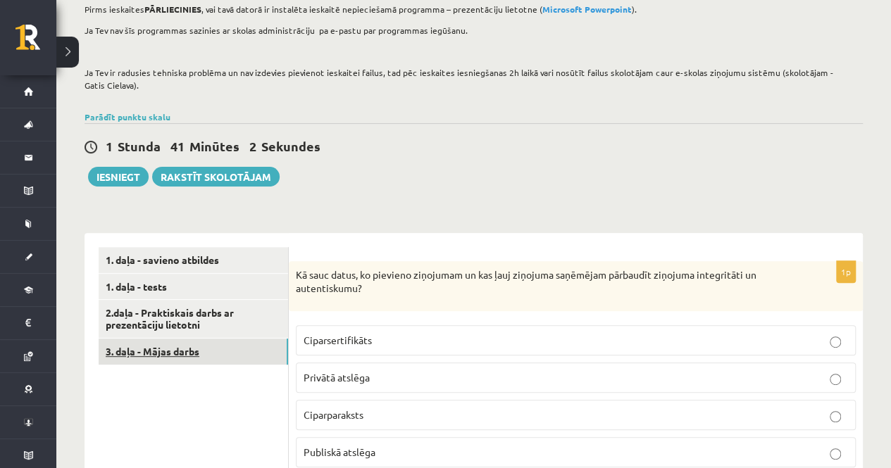
click at [169, 354] on link "3. daļa - Mājas darbs" at bounding box center [193, 352] width 189 height 26
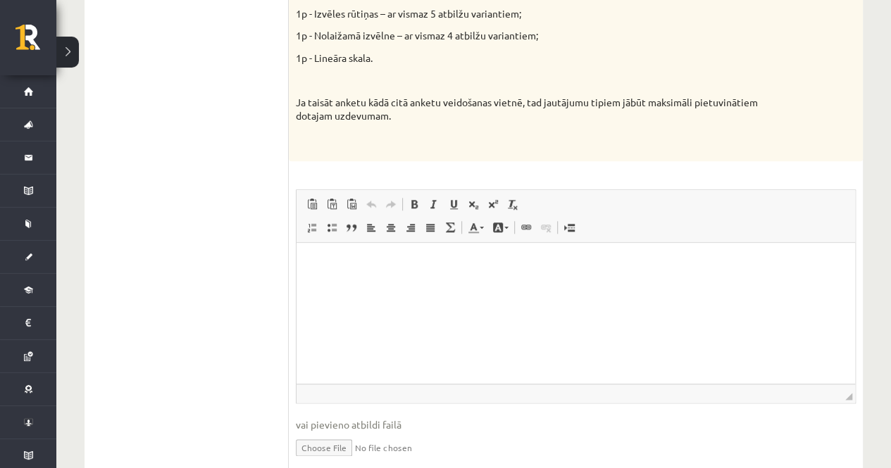
scroll to position [772, 0]
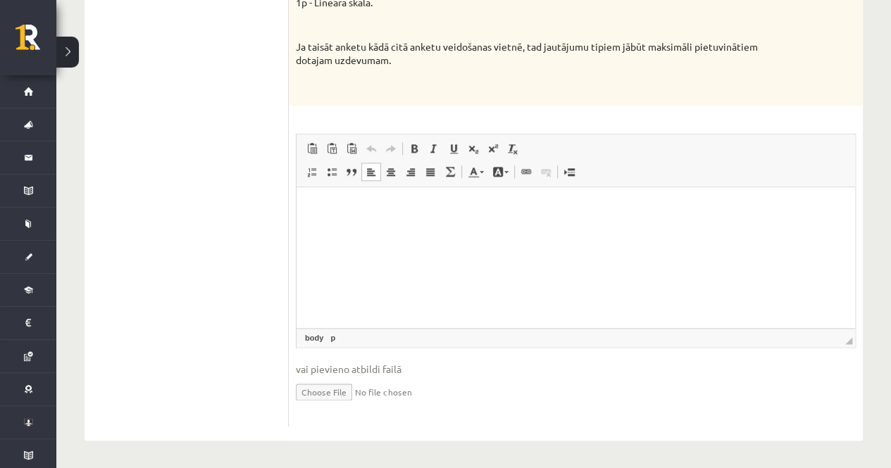
click at [370, 230] on html at bounding box center [575, 208] width 558 height 43
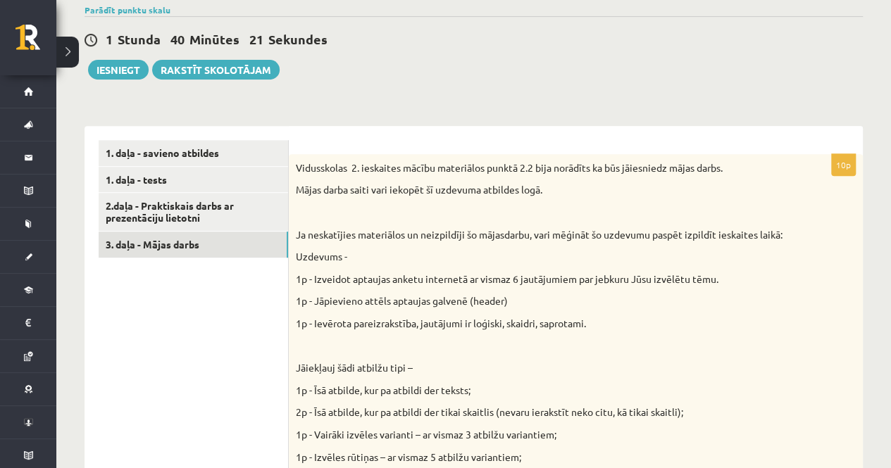
scroll to position [262, 0]
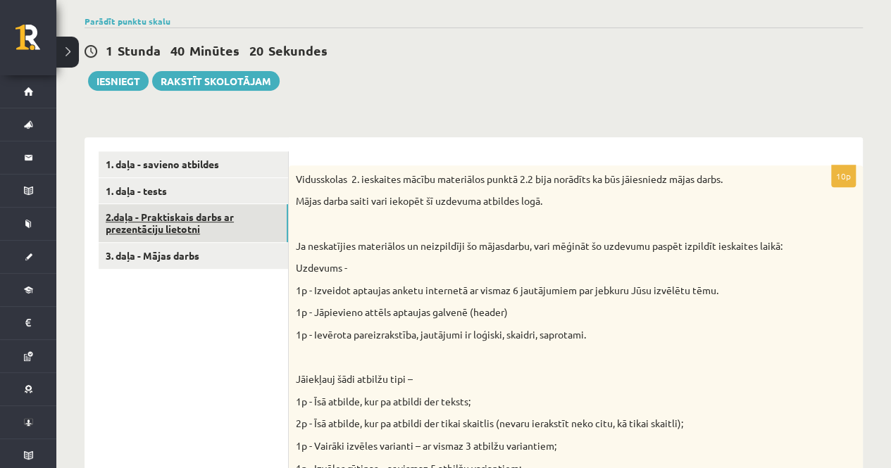
click at [161, 220] on link "2.daļa - Praktiskais darbs ar prezentāciju lietotni" at bounding box center [193, 223] width 189 height 38
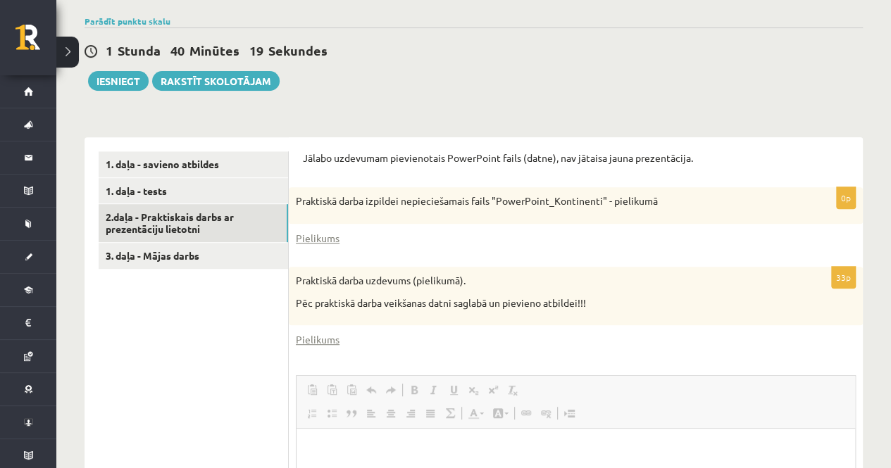
scroll to position [0, 0]
click at [332, 237] on link "Pielikums" at bounding box center [318, 238] width 44 height 15
click at [318, 338] on link "Pielikums" at bounding box center [318, 339] width 44 height 15
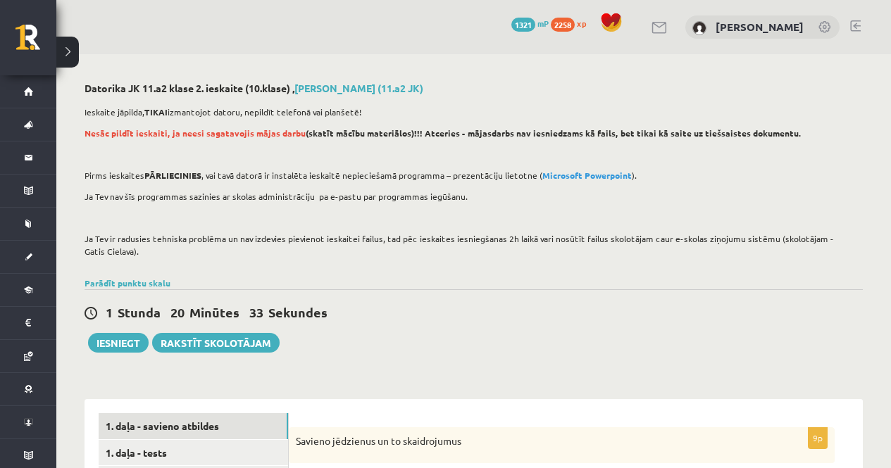
scroll to position [262, 0]
